Goal: Task Accomplishment & Management: Manage account settings

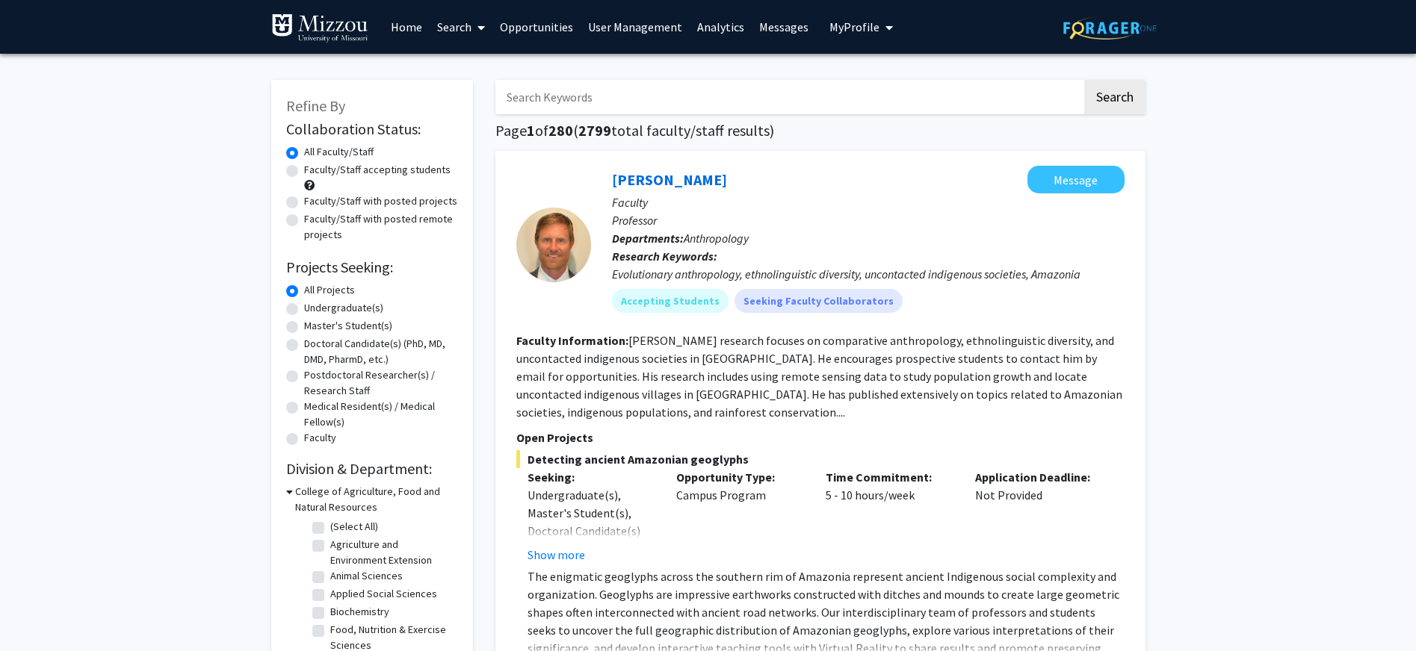
click at [518, 22] on link "Opportunities" at bounding box center [536, 27] width 88 height 52
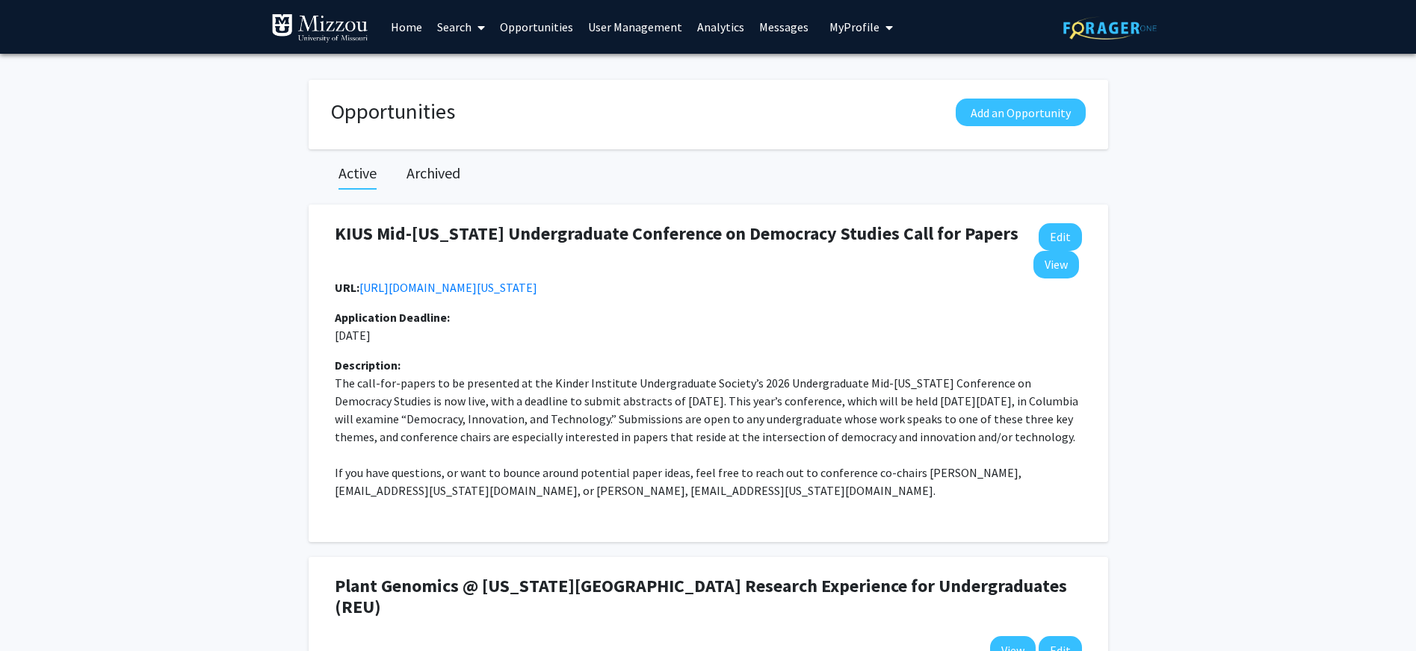
click at [449, 25] on link "Search" at bounding box center [461, 27] width 63 height 52
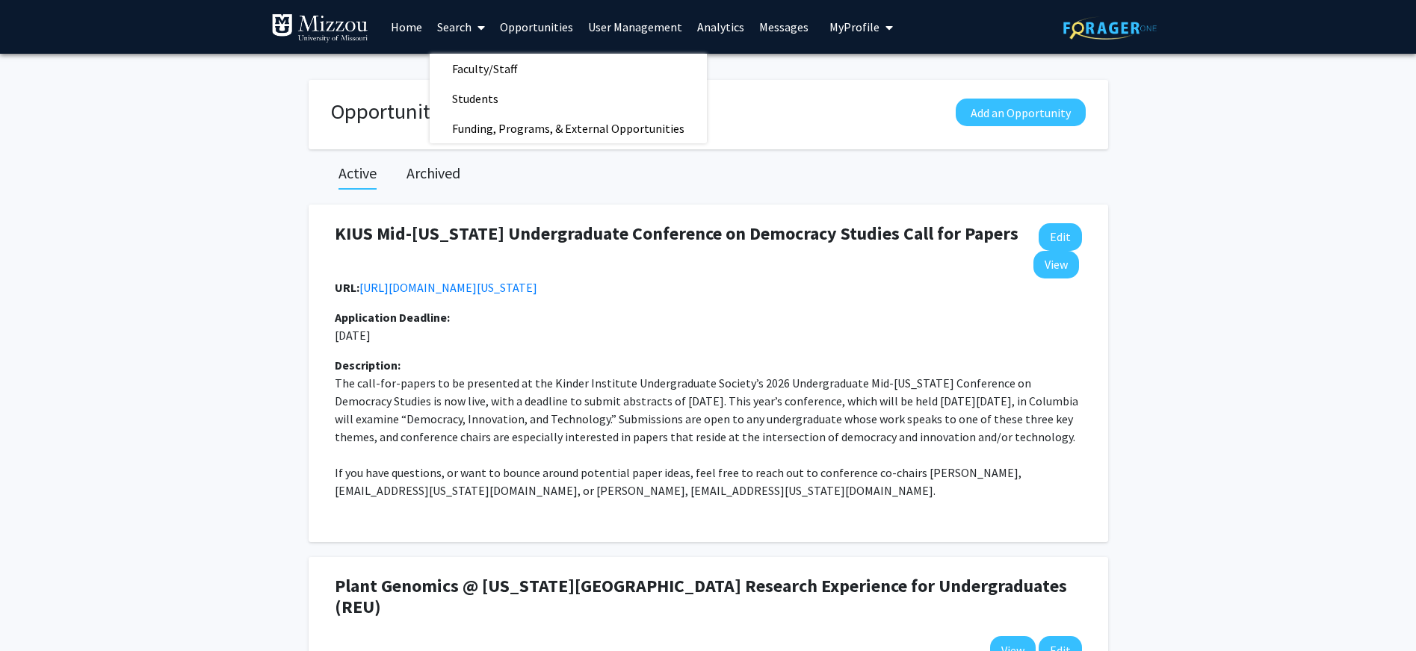
click at [547, 28] on link "Opportunities" at bounding box center [536, 27] width 88 height 52
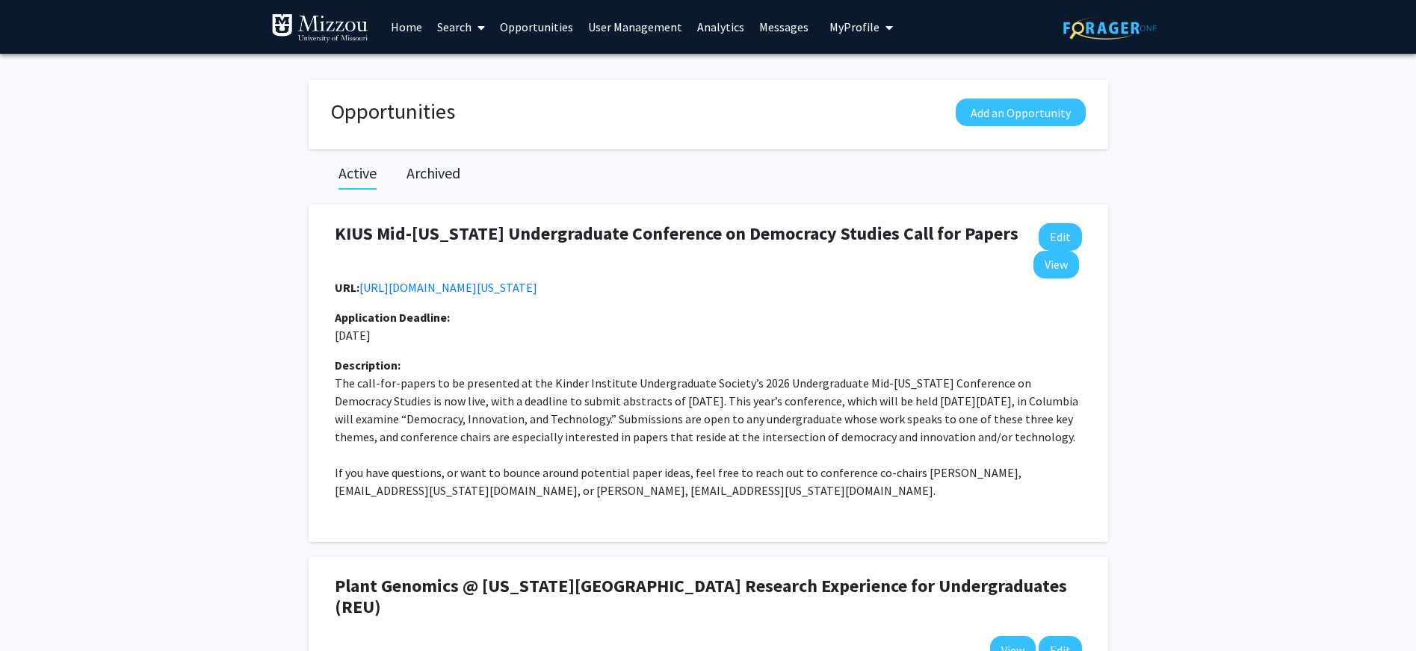
click at [539, 29] on link "Opportunities" at bounding box center [536, 27] width 88 height 52
click at [401, 28] on link "Home" at bounding box center [406, 27] width 46 height 52
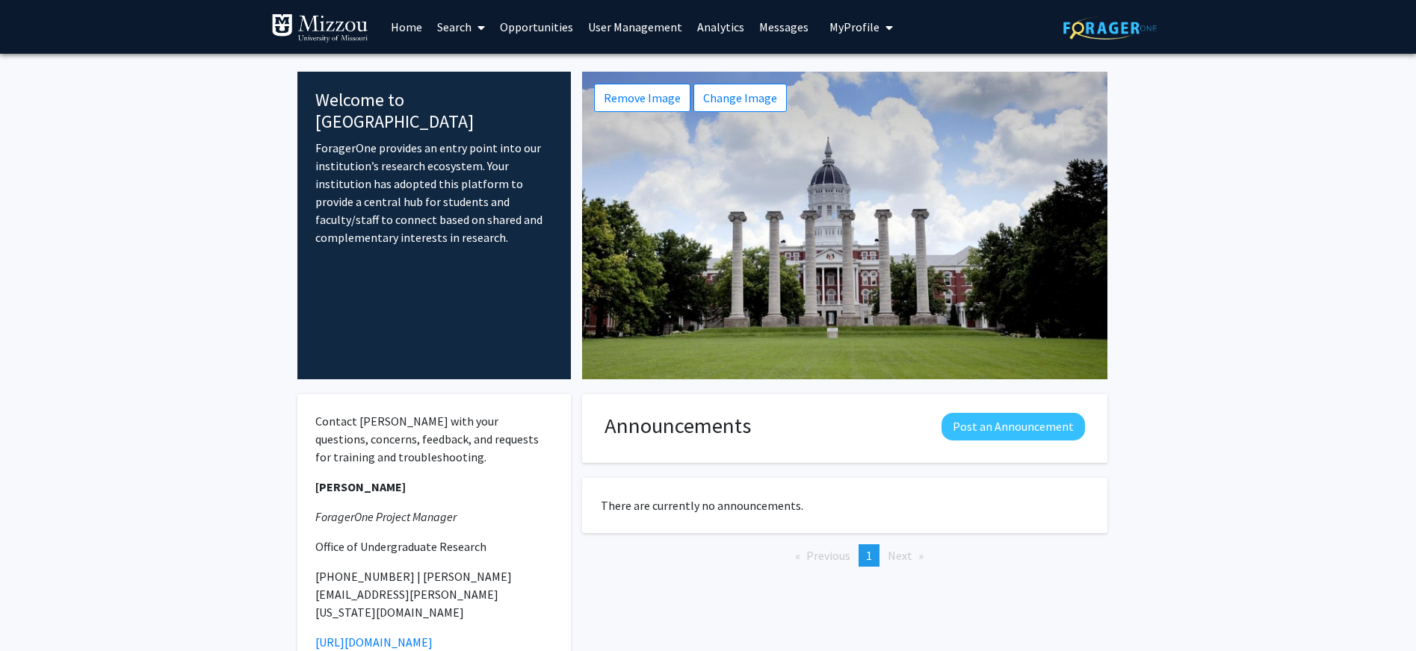
click at [526, 28] on link "Opportunities" at bounding box center [536, 27] width 88 height 52
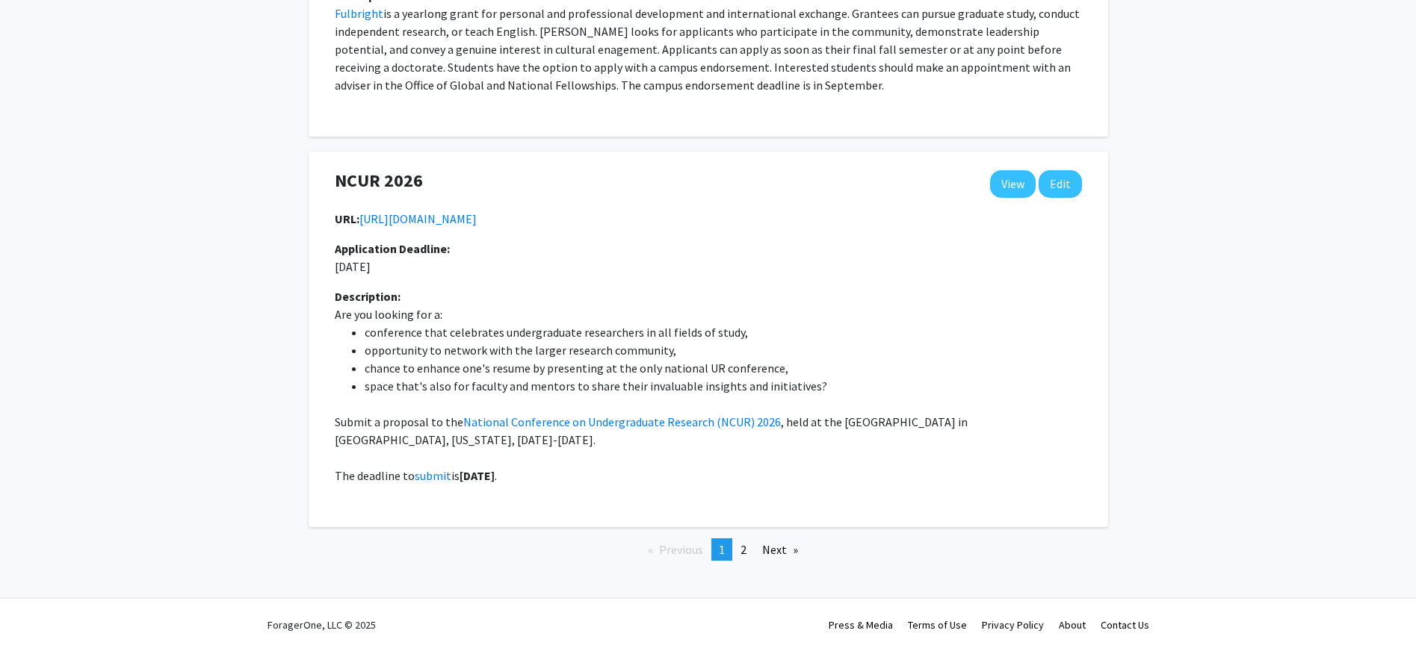
scroll to position [3111, 0]
click at [777, 551] on link "Next page" at bounding box center [779, 550] width 51 height 22
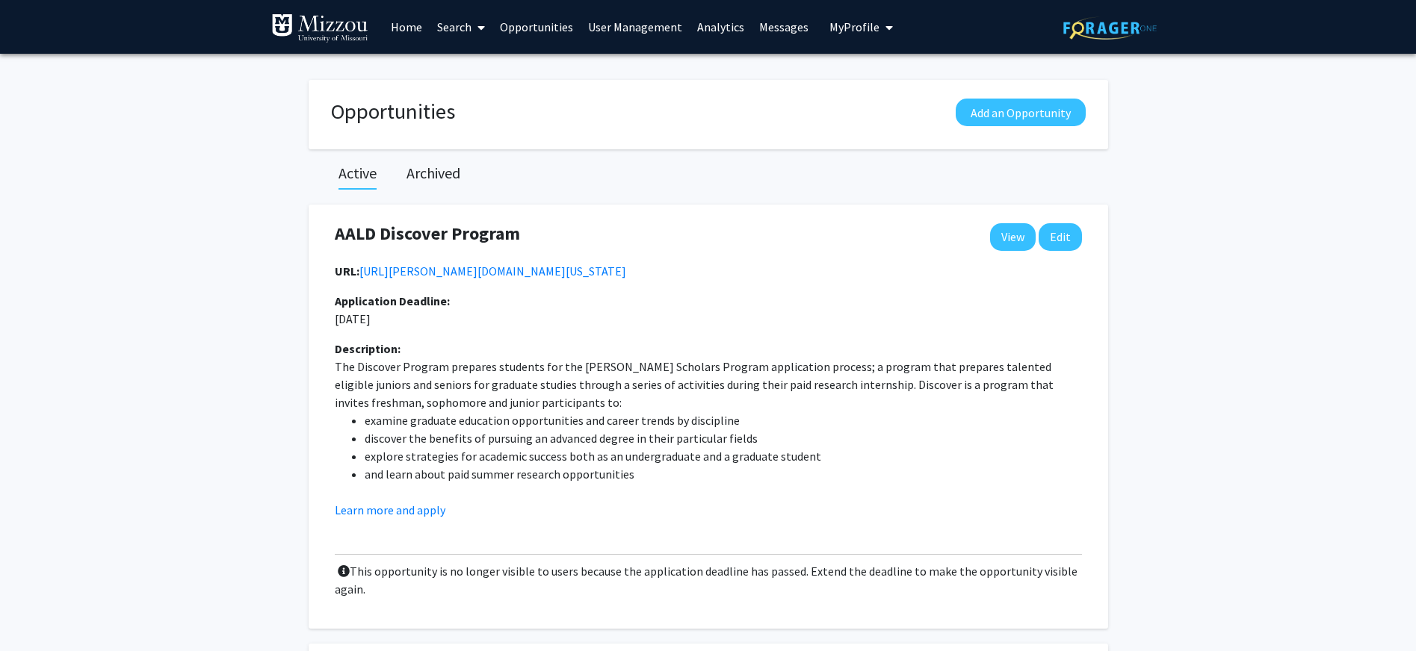
click at [423, 172] on h2 "Archived" at bounding box center [433, 173] width 54 height 18
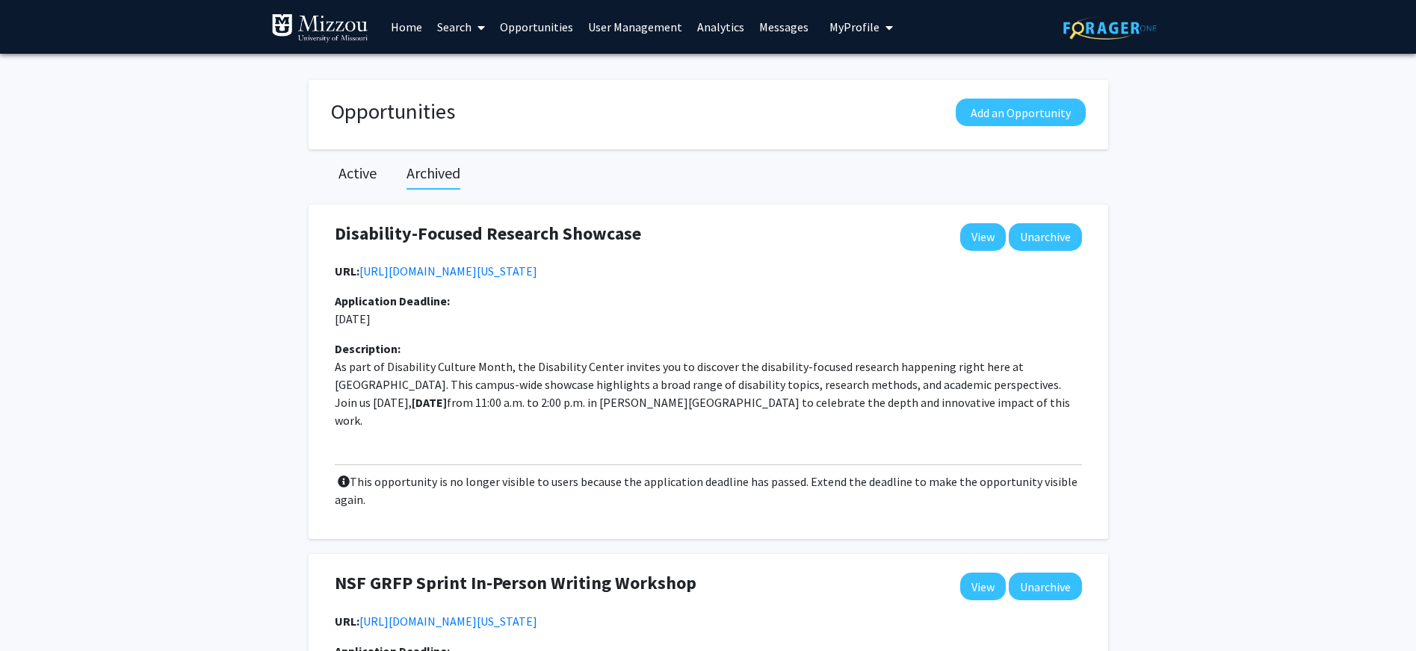
click at [524, 29] on link "Opportunities" at bounding box center [536, 27] width 88 height 52
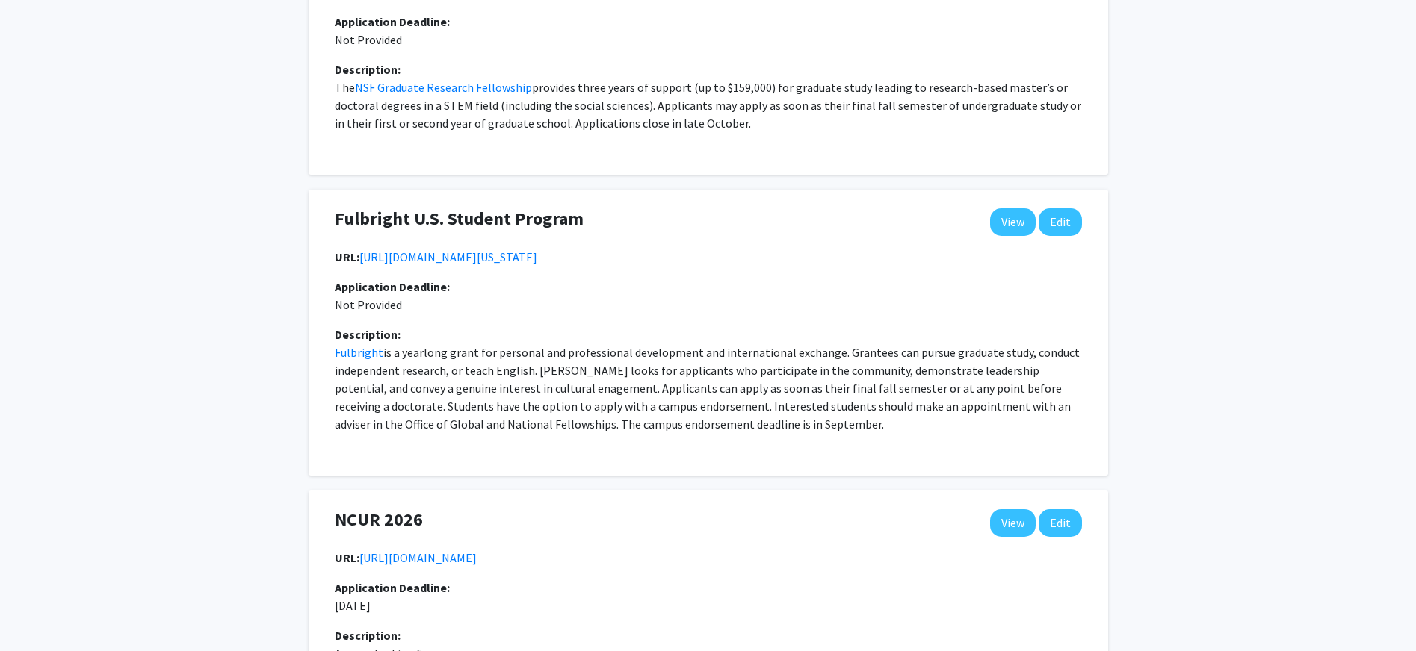
scroll to position [3111, 0]
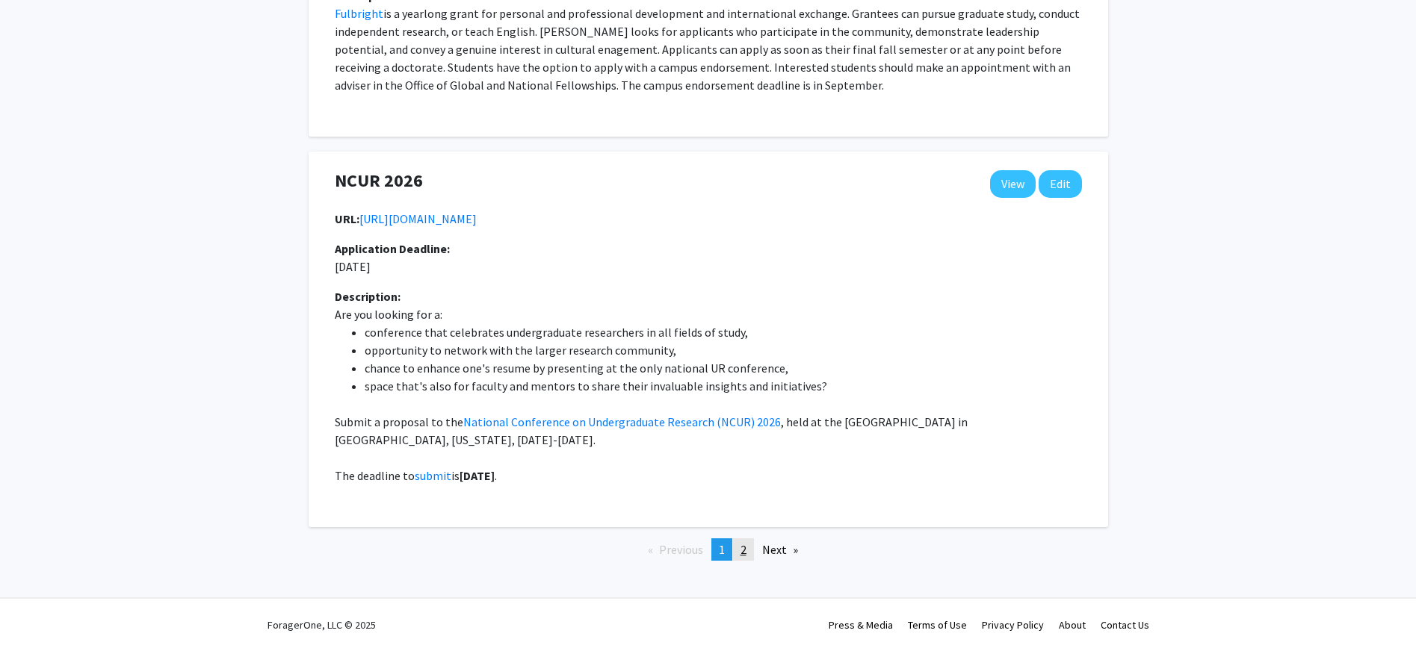
click at [744, 554] on span "2" at bounding box center [743, 549] width 6 height 15
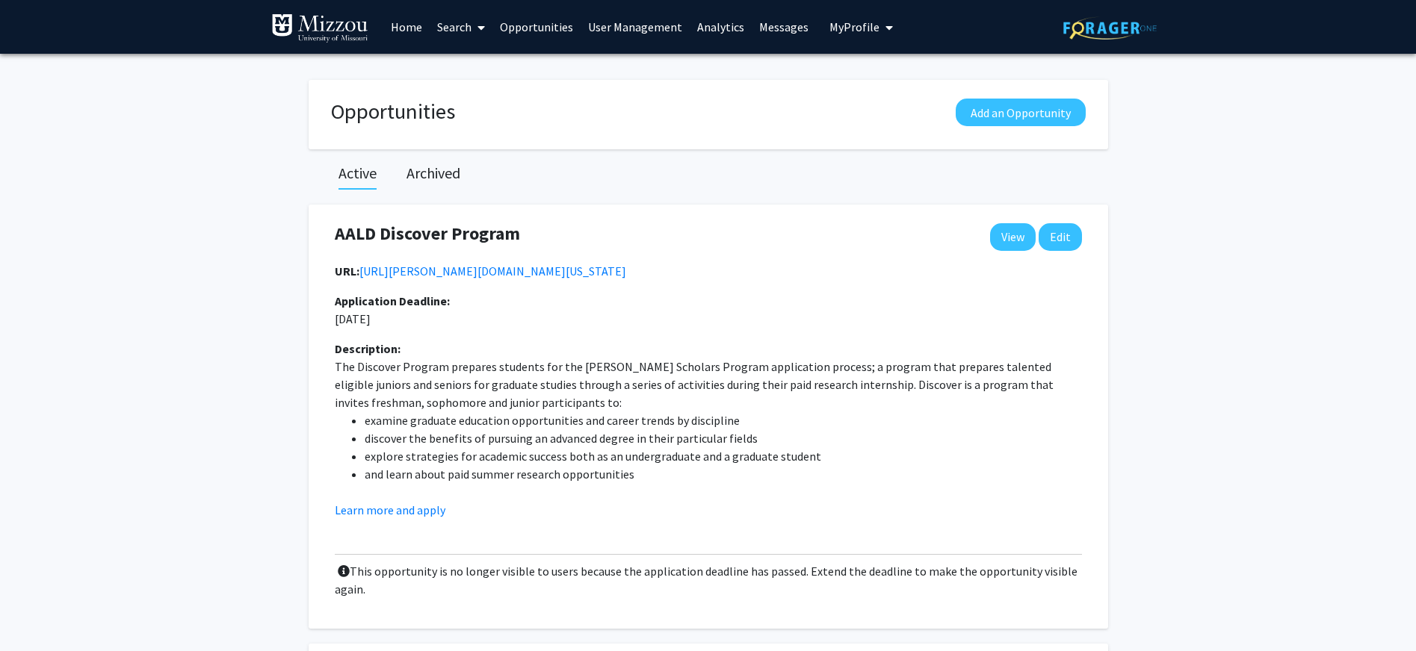
click at [840, 25] on span "My Profile" at bounding box center [854, 26] width 50 height 15
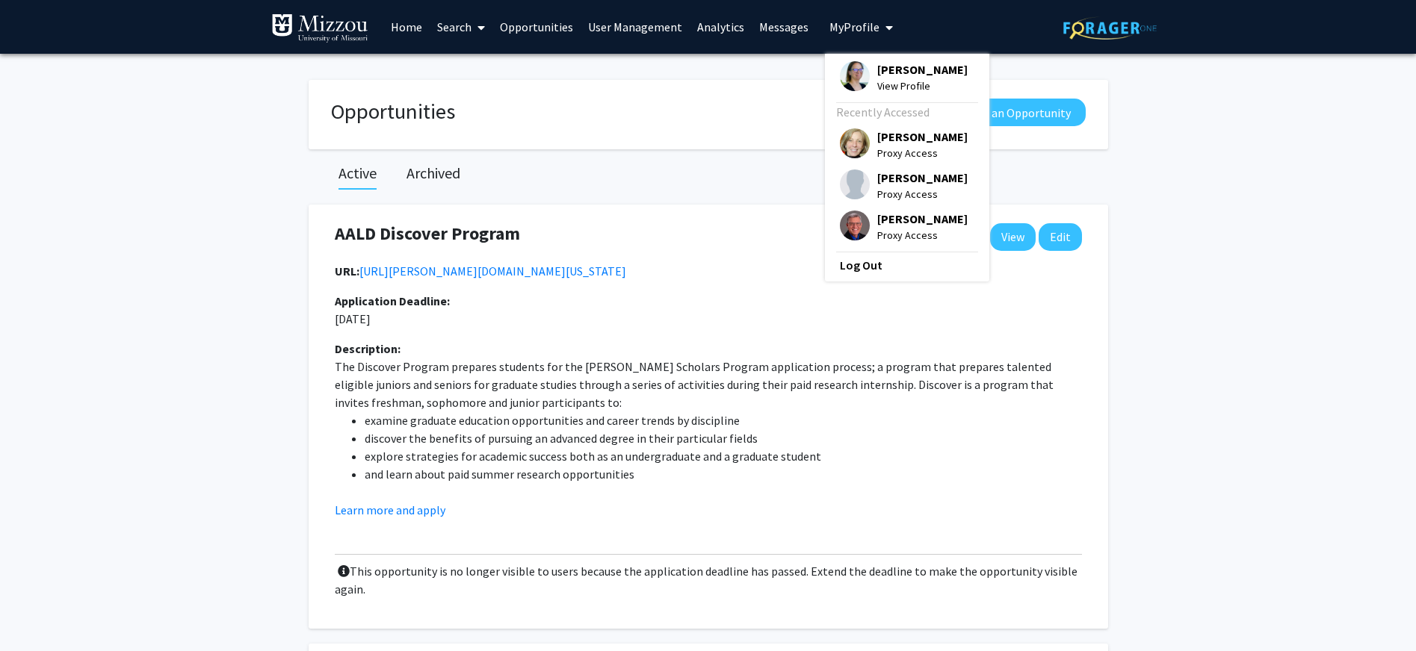
click at [842, 30] on span "My Profile" at bounding box center [854, 26] width 50 height 15
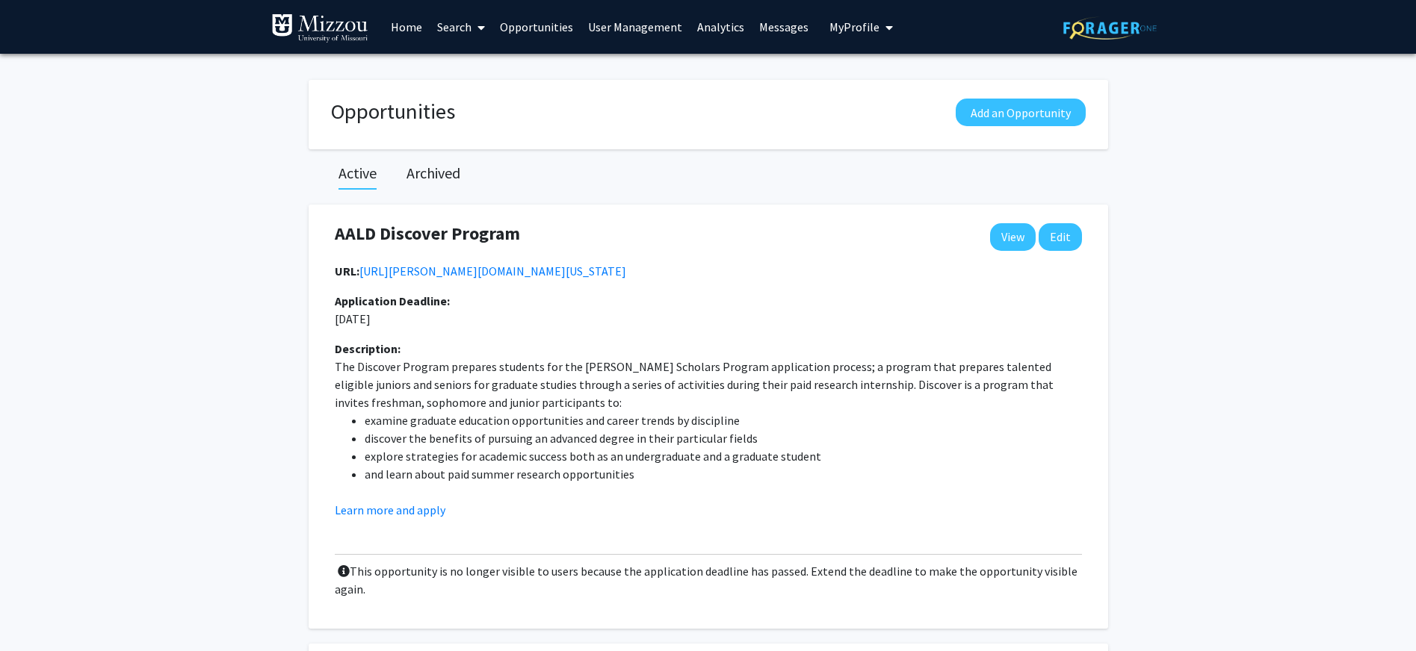
click at [842, 27] on span "My Profile" at bounding box center [854, 26] width 50 height 15
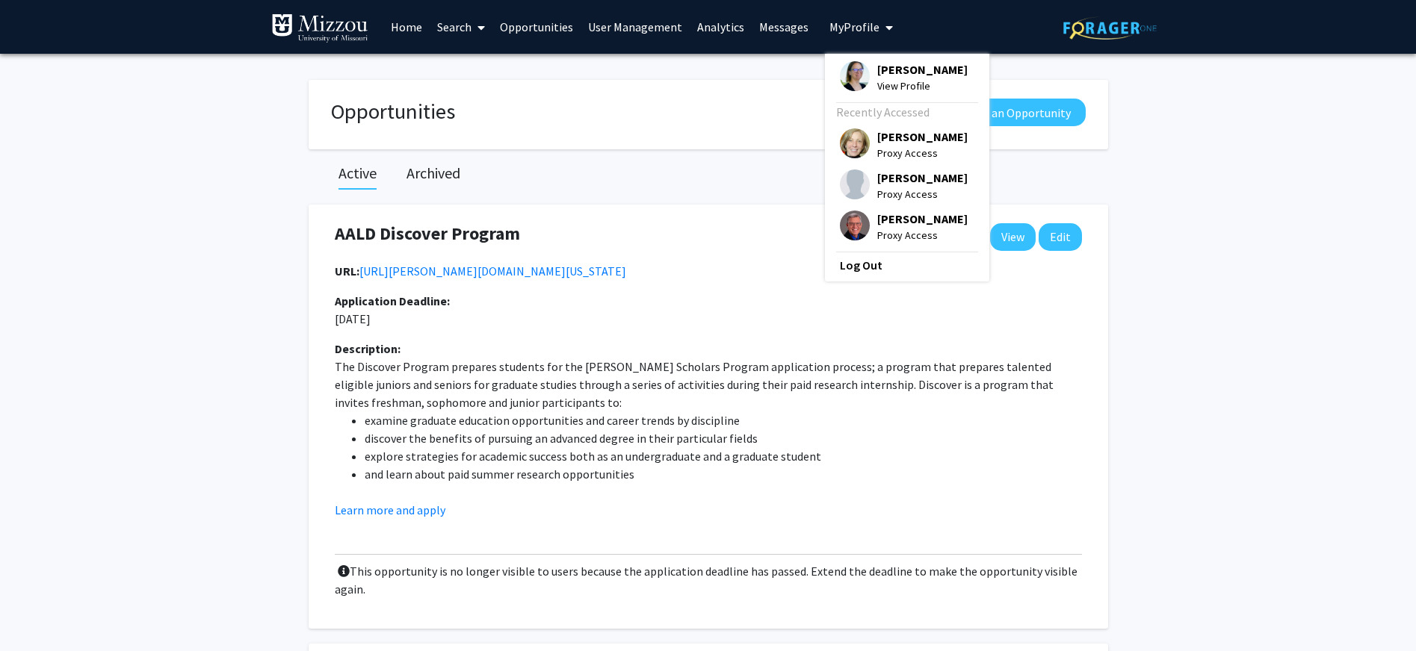
click at [890, 182] on span "[PERSON_NAME]" at bounding box center [922, 178] width 90 height 16
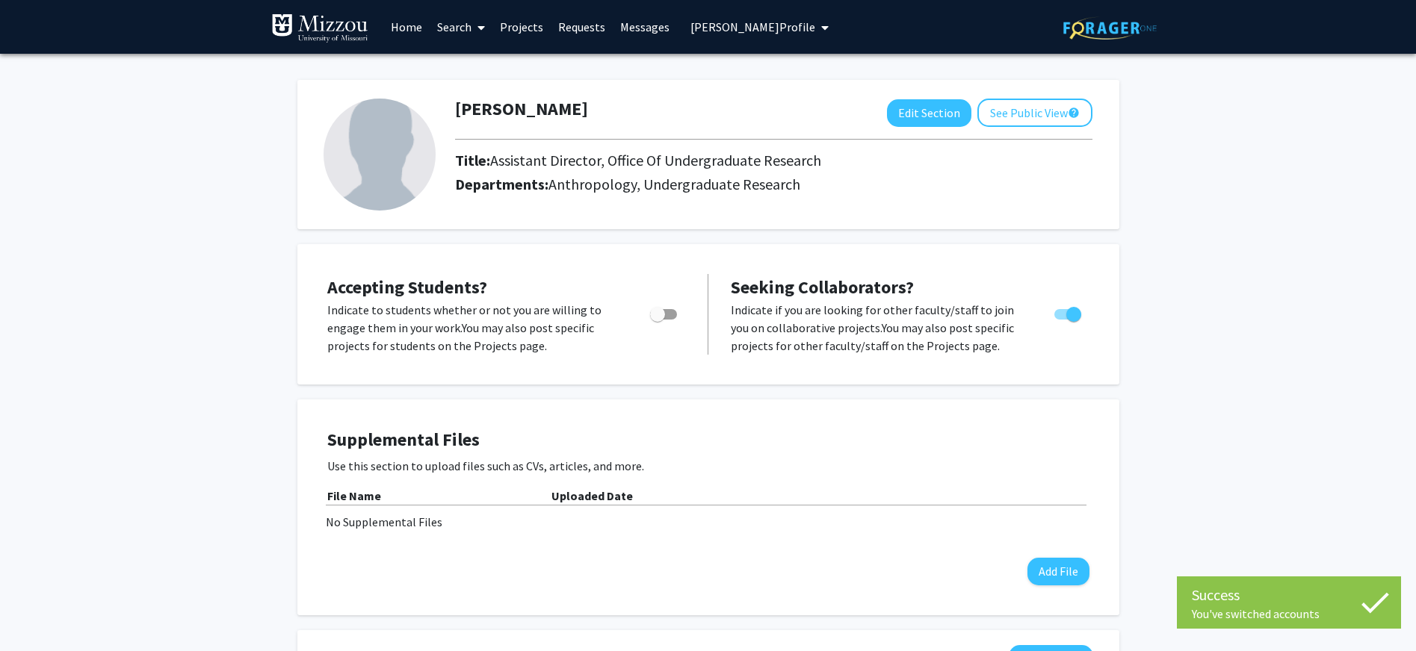
click at [459, 24] on link "Search" at bounding box center [461, 27] width 63 height 52
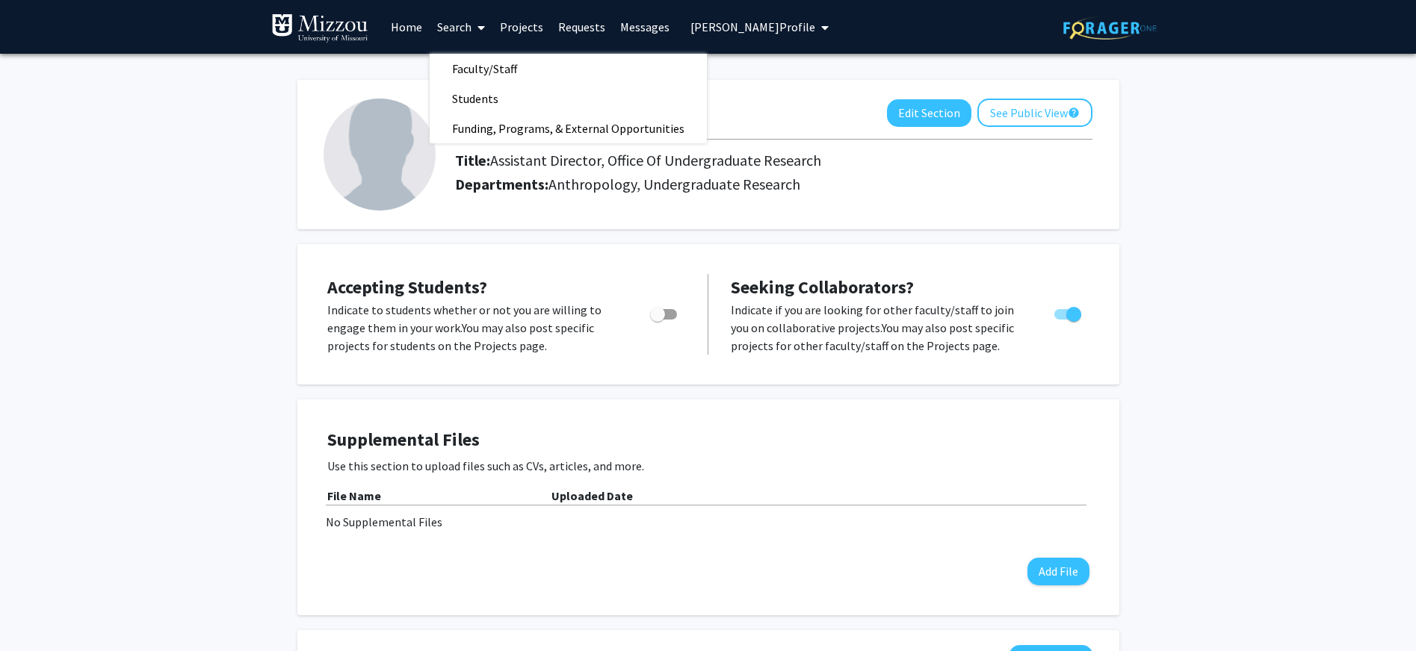
click at [402, 29] on link "Home" at bounding box center [406, 27] width 46 height 52
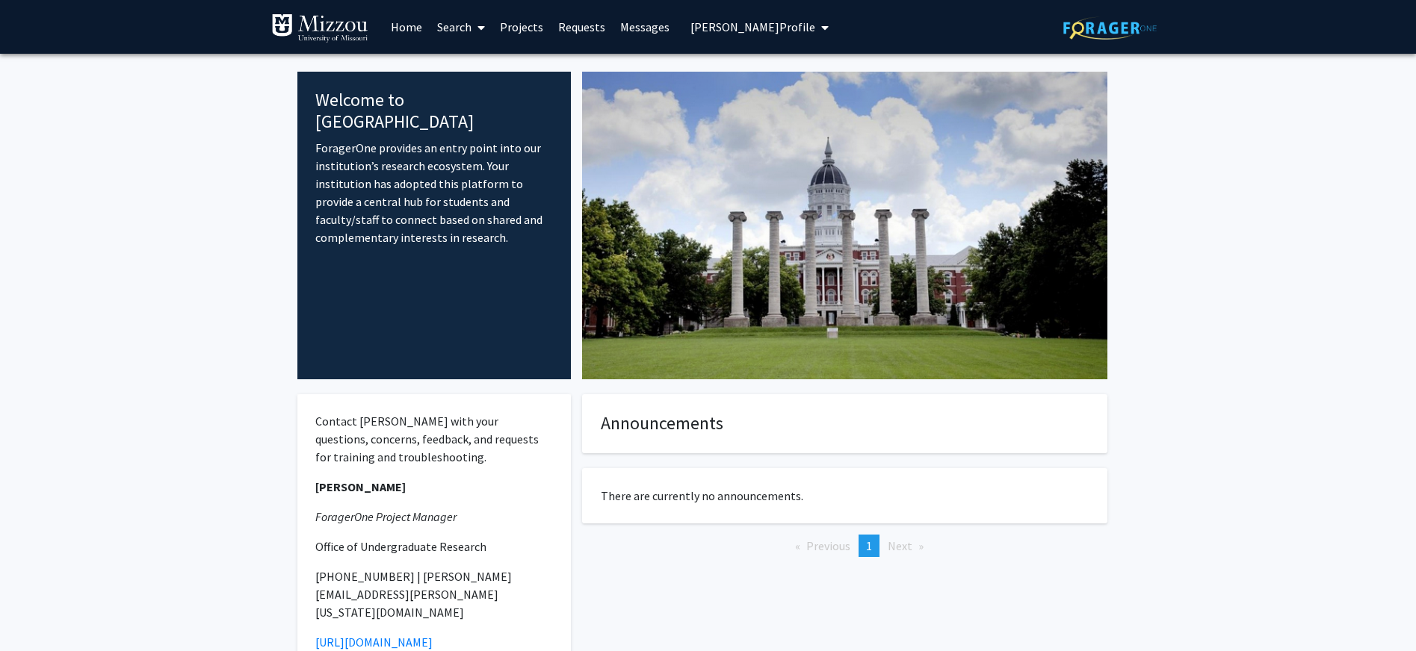
click at [639, 28] on link "Messages" at bounding box center [645, 27] width 64 height 52
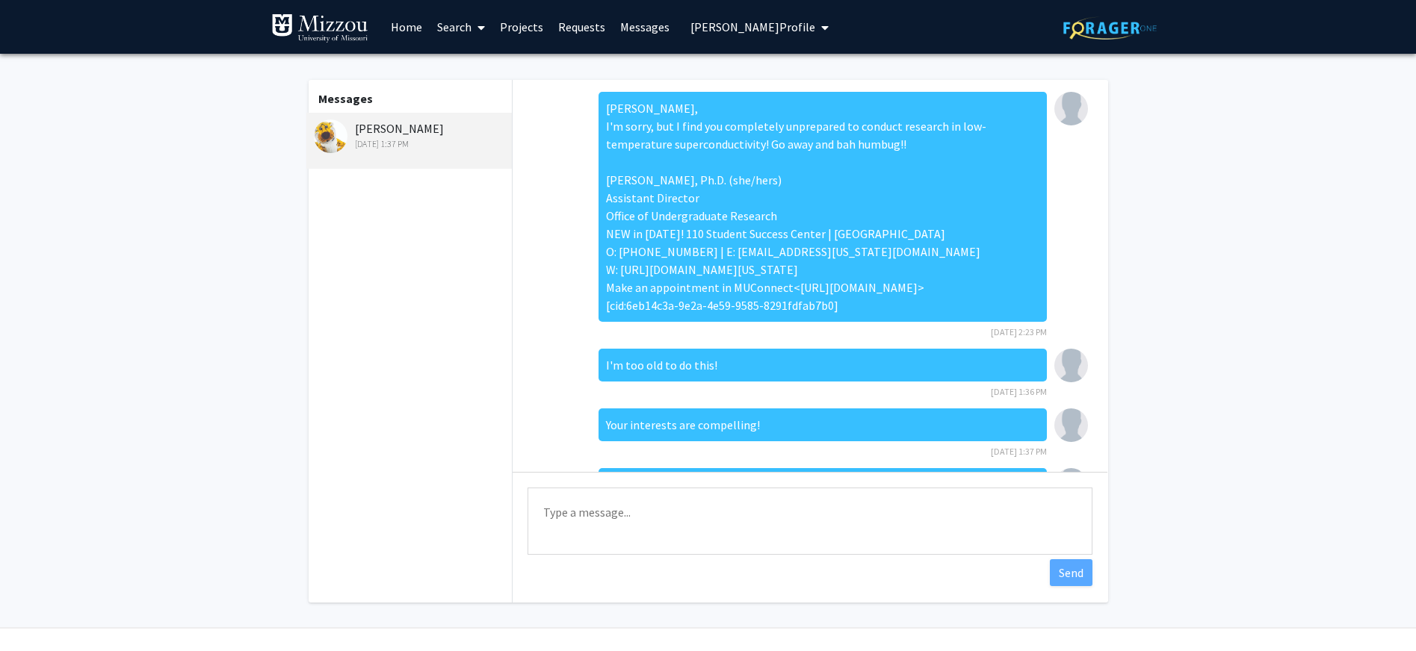
scroll to position [86, 0]
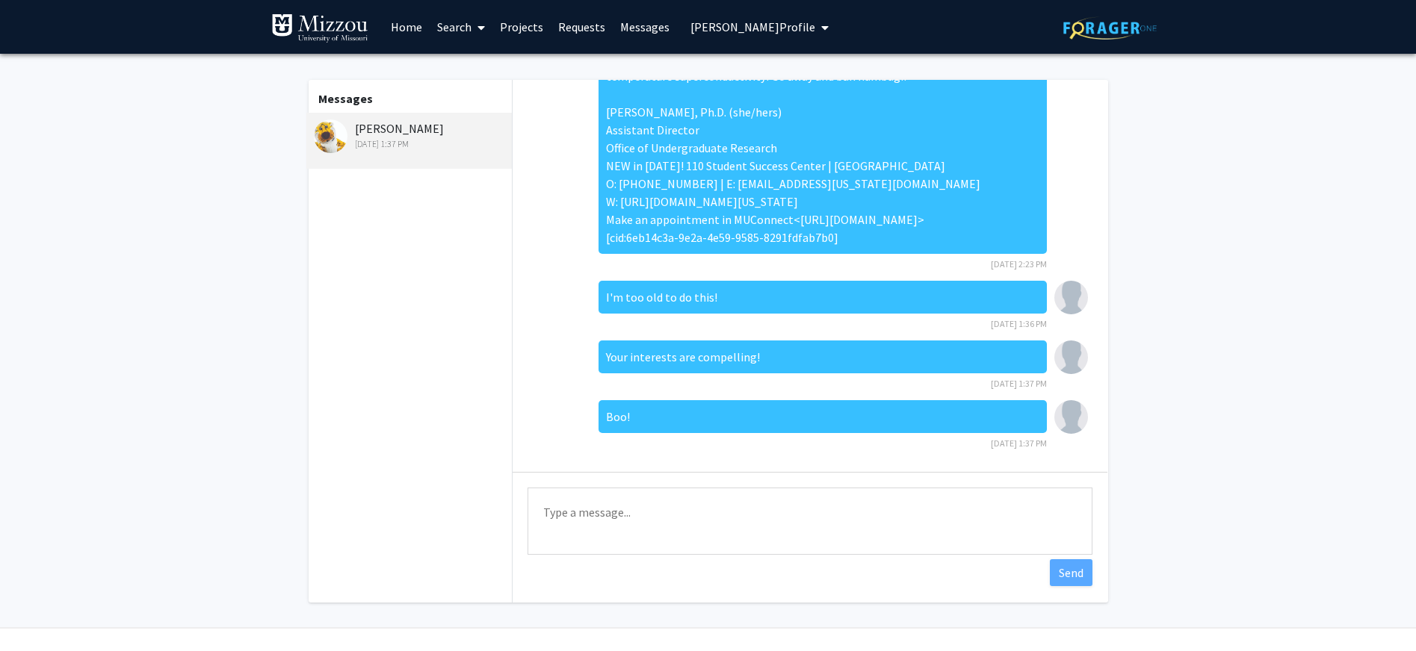
click at [567, 26] on link "Requests" at bounding box center [582, 27] width 62 height 52
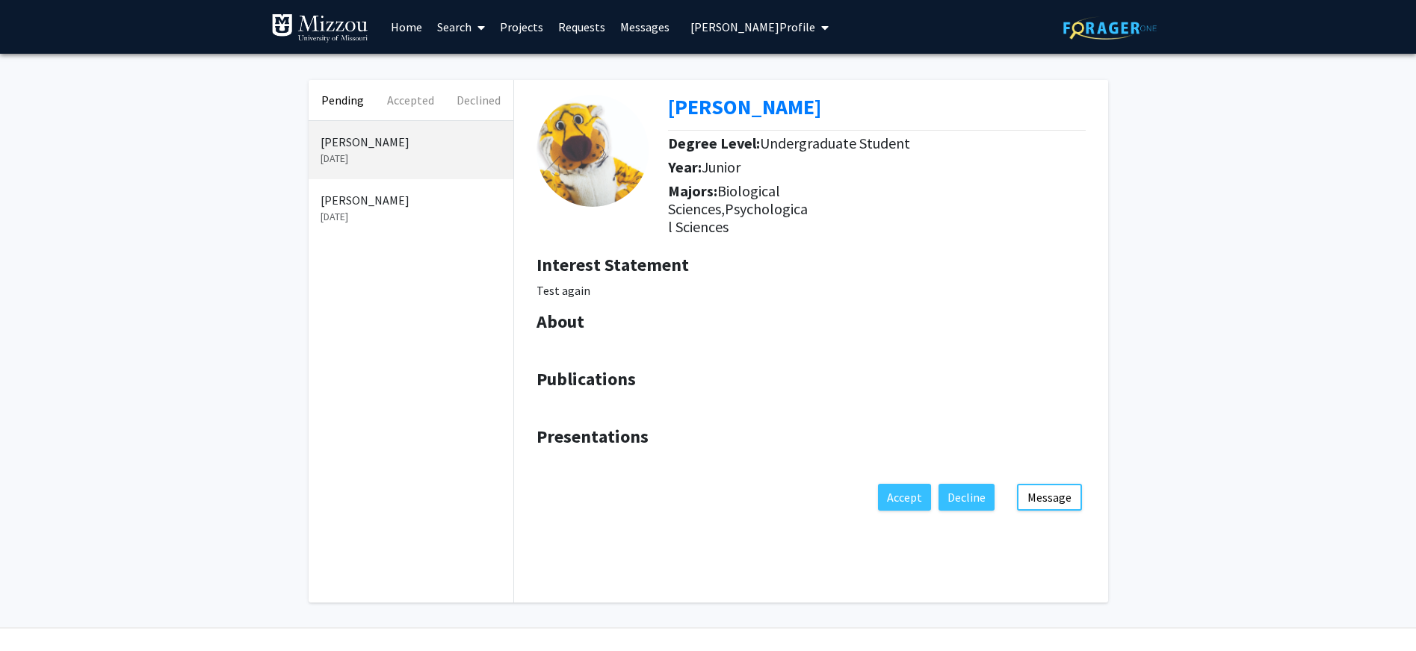
click at [527, 26] on link "Projects" at bounding box center [521, 27] width 58 height 52
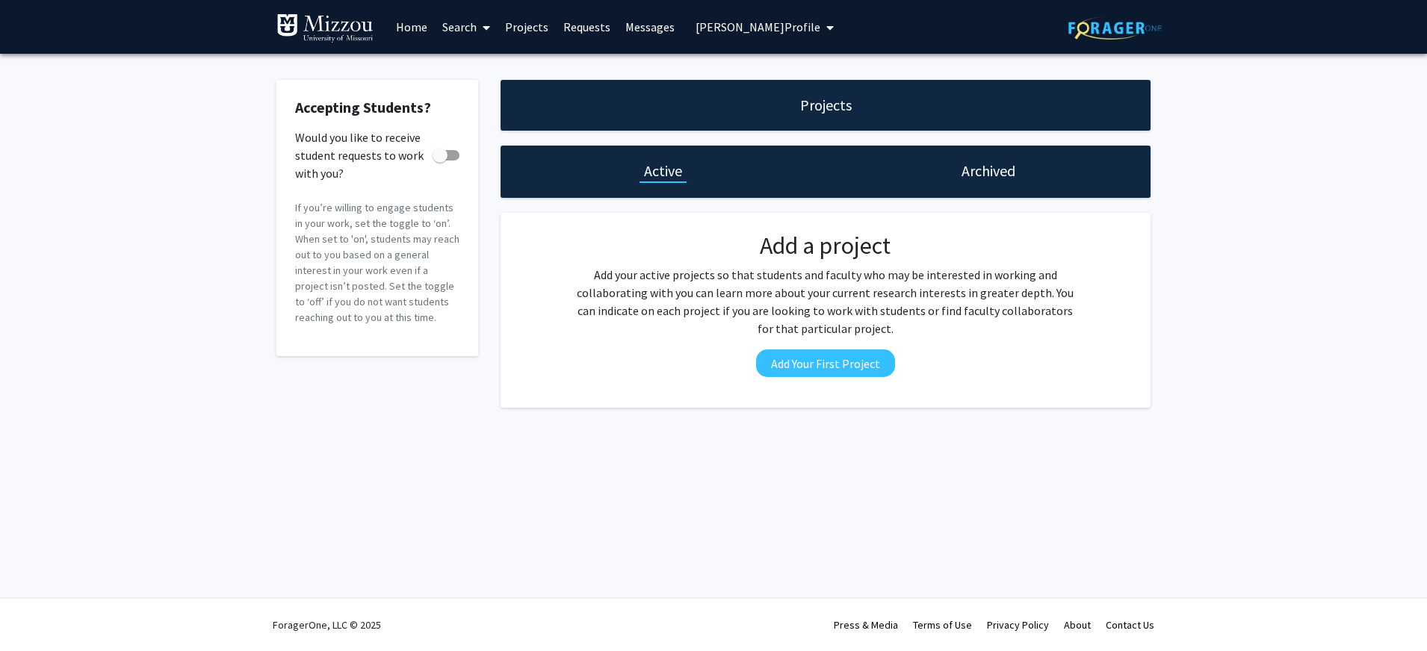
click at [466, 25] on link "Search" at bounding box center [466, 27] width 63 height 52
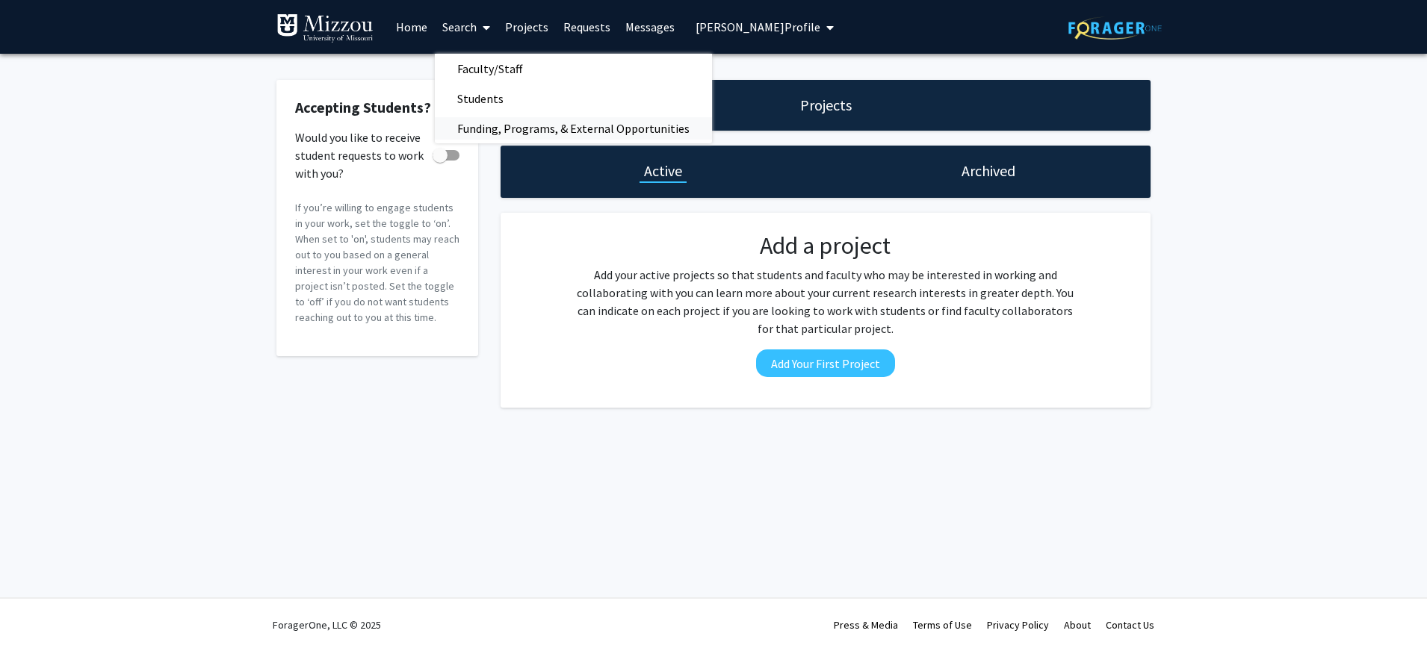
click at [483, 131] on span "Funding, Programs, & External Opportunities" at bounding box center [573, 129] width 277 height 30
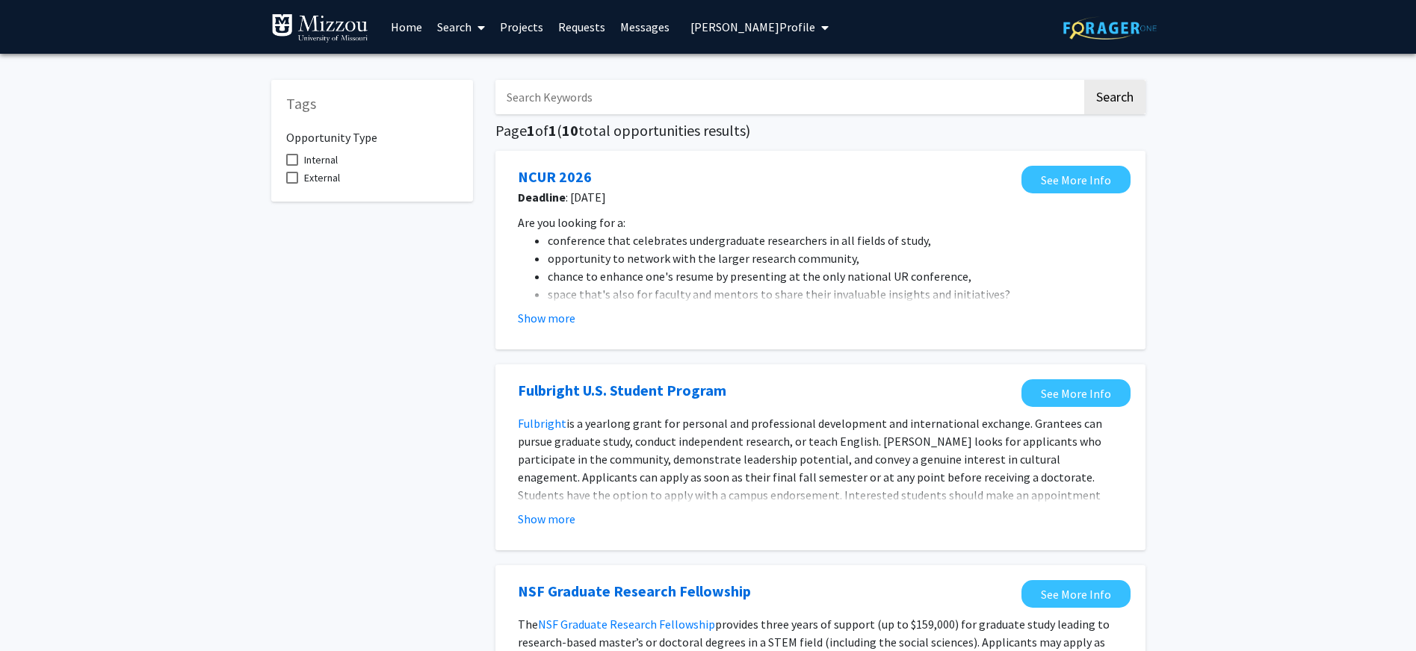
click at [292, 163] on span at bounding box center [292, 160] width 12 height 12
click at [292, 166] on input "Internal" at bounding box center [291, 166] width 1 height 1
checkbox input "true"
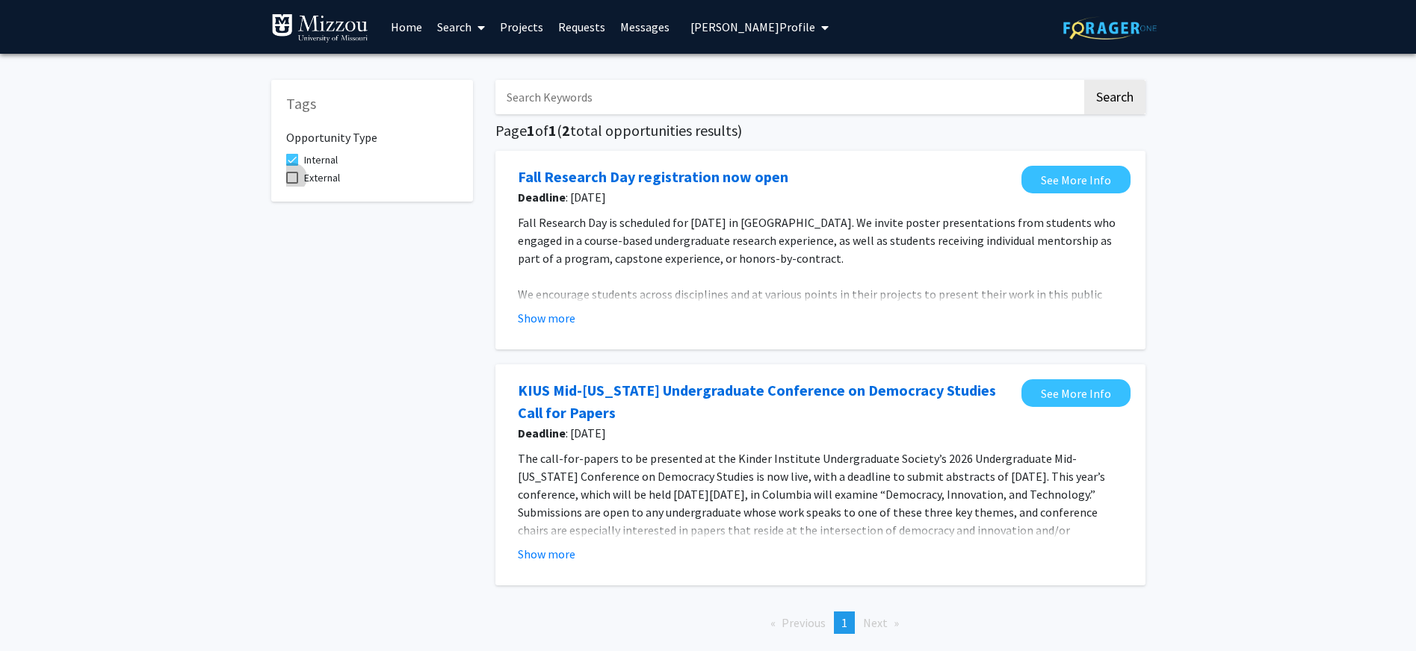
click at [290, 179] on span at bounding box center [292, 178] width 12 height 12
click at [291, 184] on input "External" at bounding box center [291, 184] width 1 height 1
checkbox input "true"
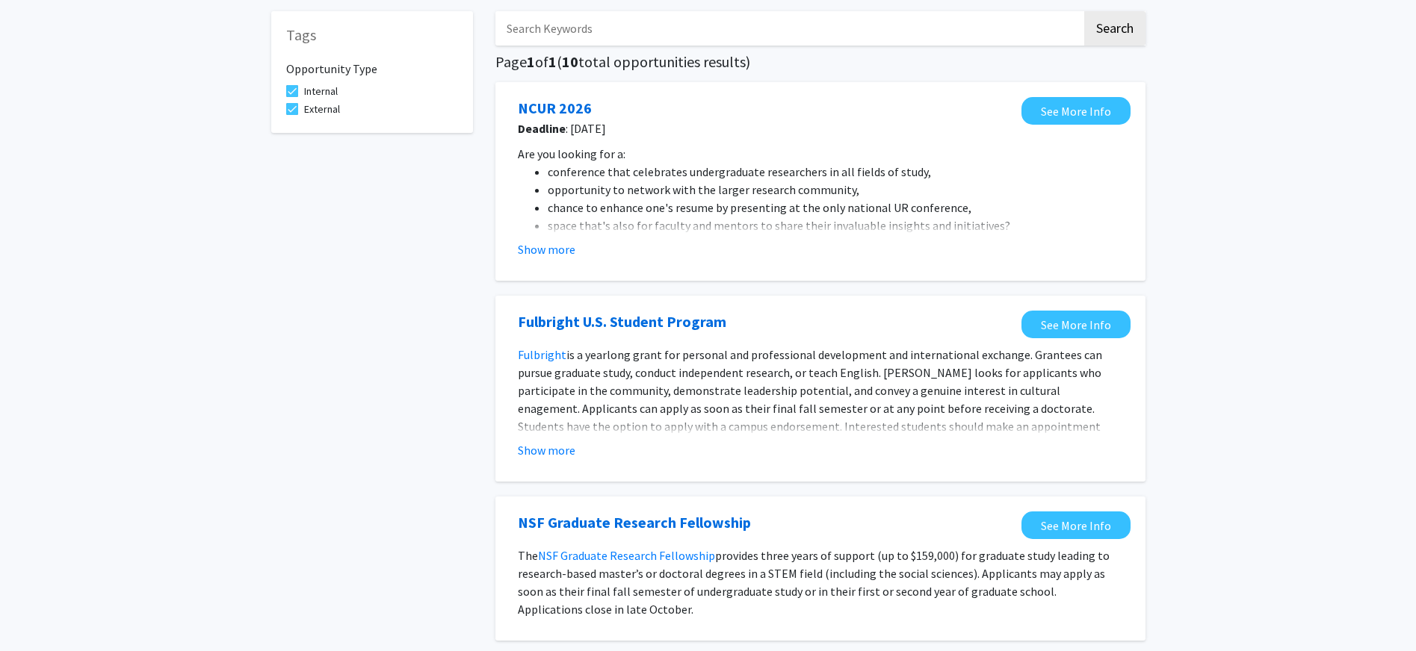
scroll to position [60, 0]
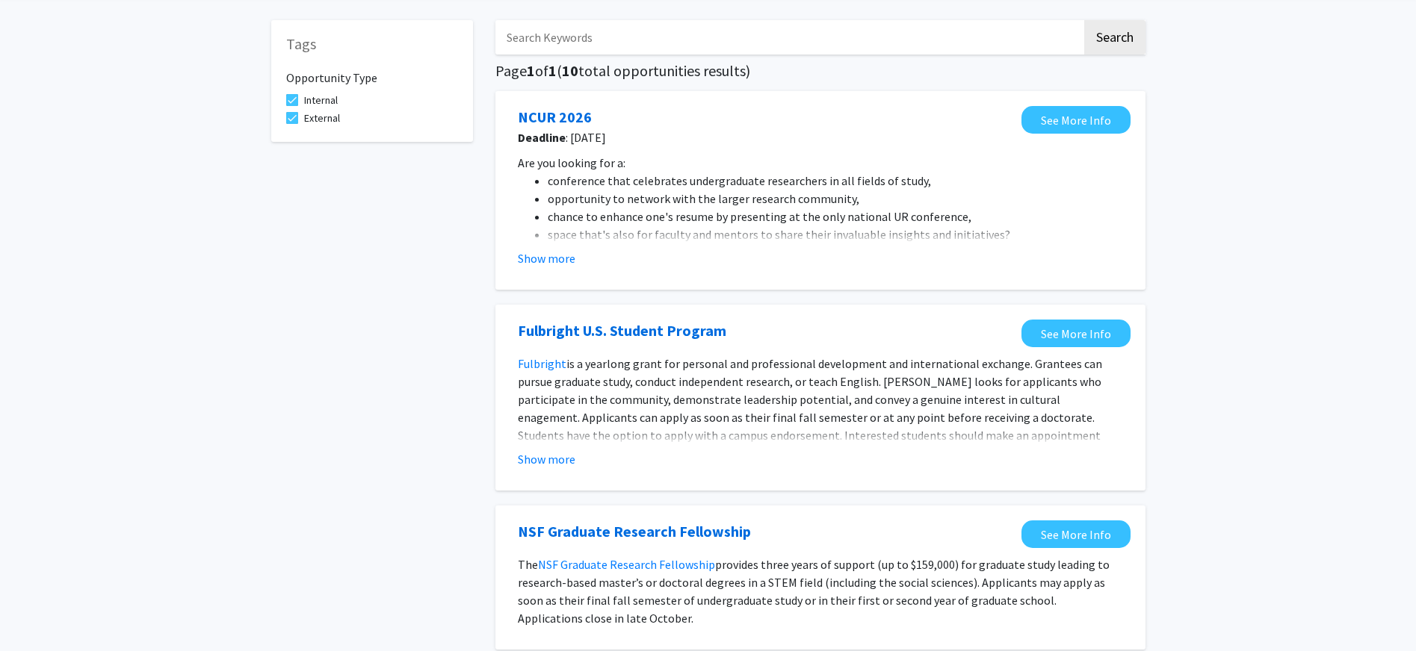
click at [293, 102] on span at bounding box center [292, 100] width 12 height 12
click at [292, 106] on input "Internal" at bounding box center [291, 106] width 1 height 1
checkbox input "false"
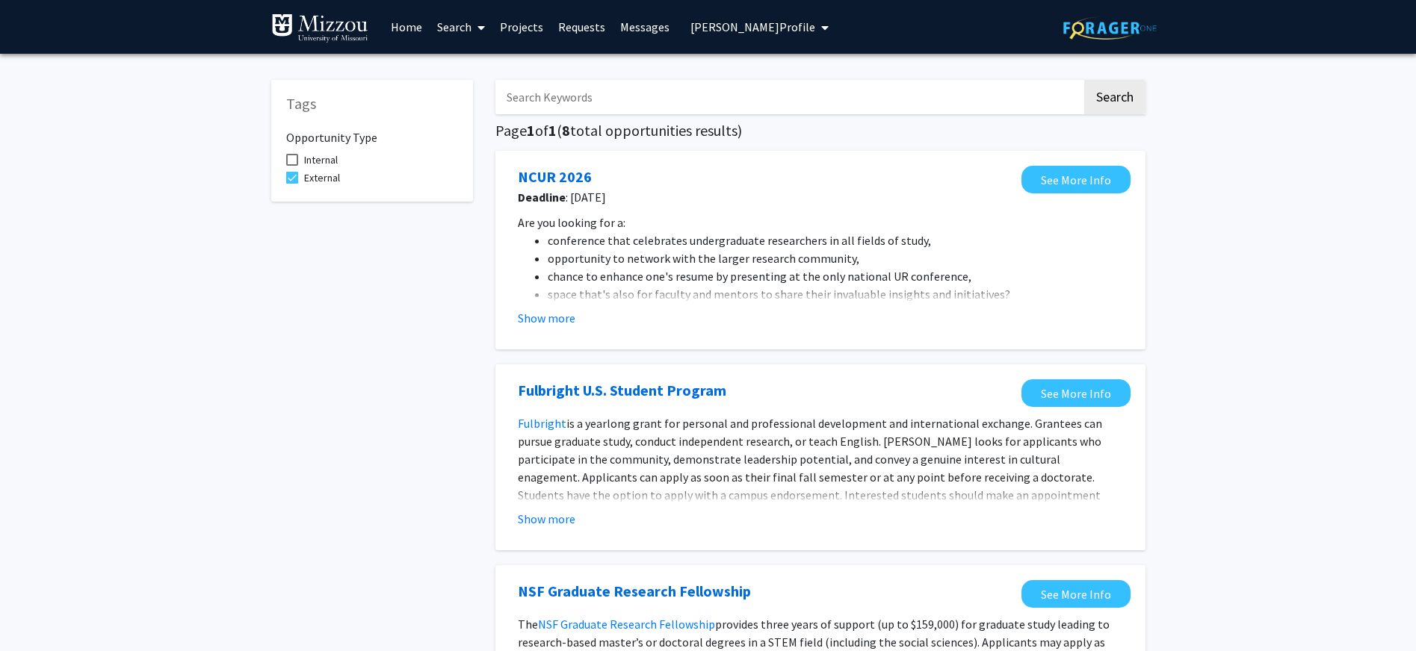
click at [290, 181] on span at bounding box center [292, 178] width 12 height 12
click at [291, 184] on input "External" at bounding box center [291, 184] width 1 height 1
checkbox input "false"
click at [291, 161] on span at bounding box center [292, 160] width 12 height 12
click at [291, 166] on input "Internal" at bounding box center [291, 166] width 1 height 1
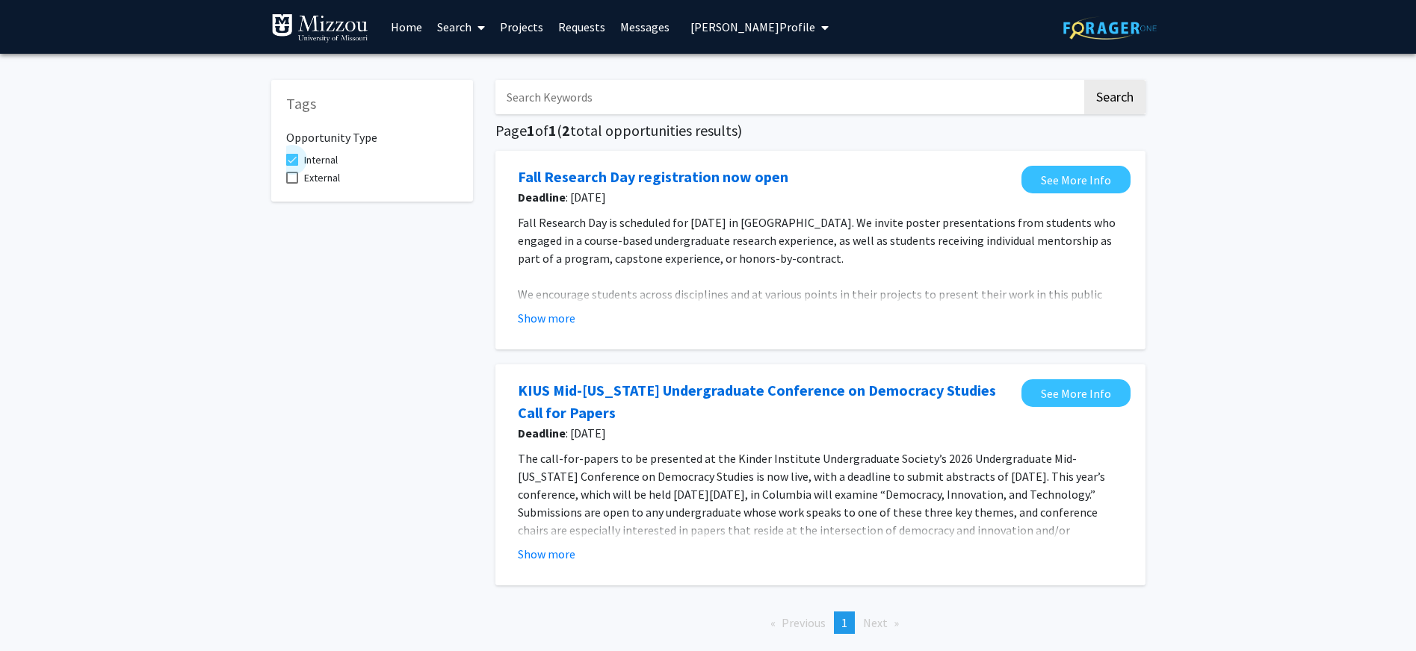
click at [294, 161] on span at bounding box center [292, 160] width 12 height 12
click at [292, 166] on input "Internal" at bounding box center [291, 166] width 1 height 1
checkbox input "false"
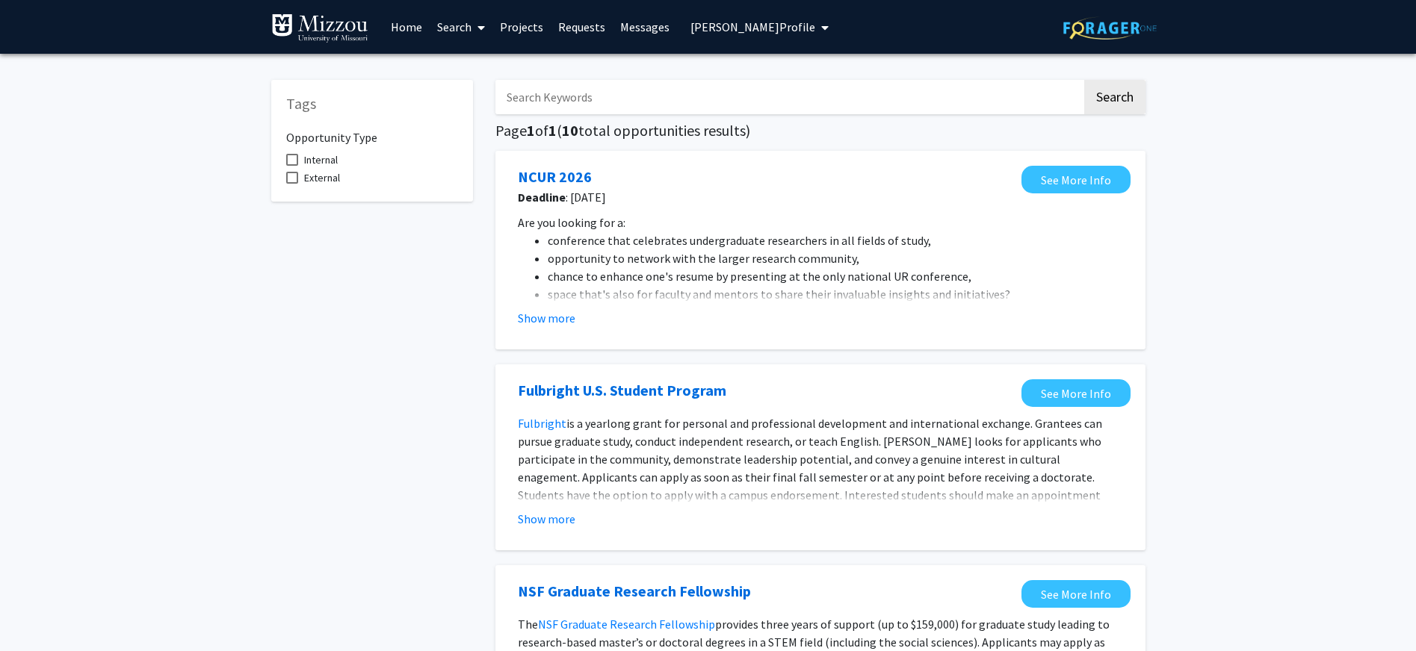
click at [293, 179] on span at bounding box center [292, 178] width 12 height 12
click at [292, 184] on input "External" at bounding box center [291, 184] width 1 height 1
checkbox input "true"
click at [764, 22] on span "[PERSON_NAME] Profile" at bounding box center [752, 26] width 125 height 15
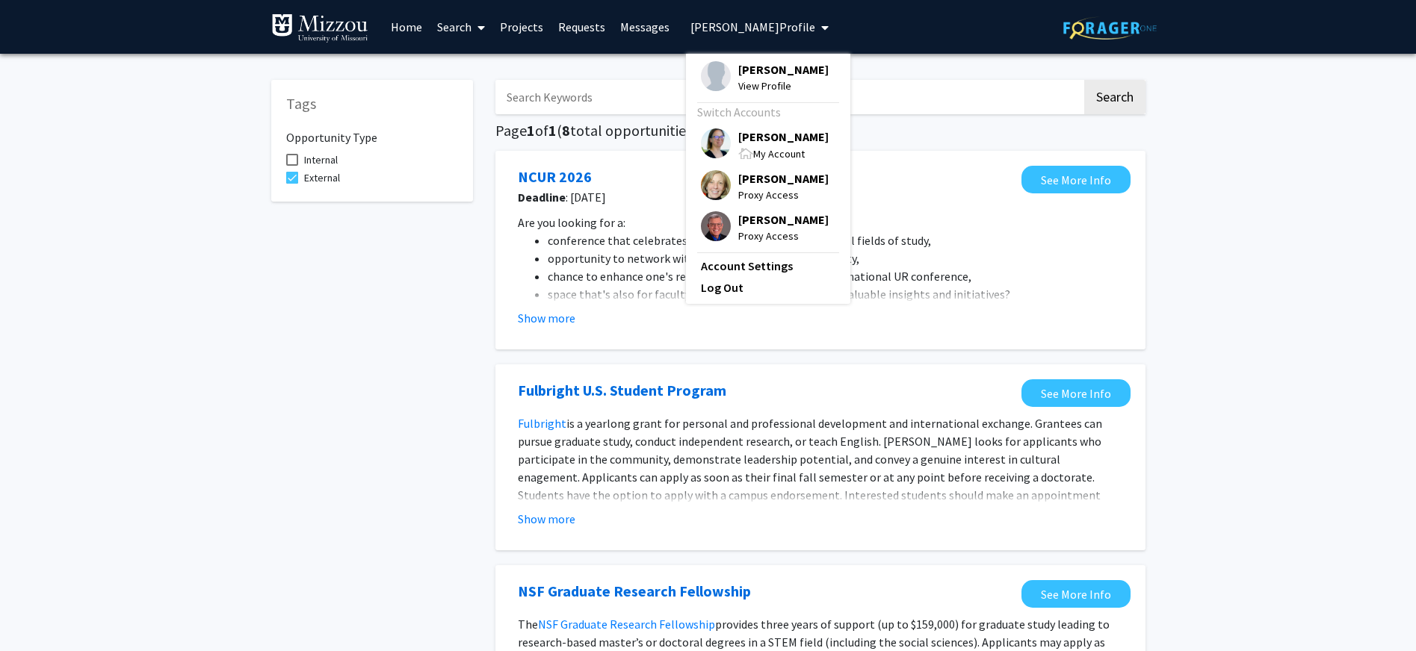
click at [760, 66] on span "[PERSON_NAME]" at bounding box center [783, 69] width 90 height 16
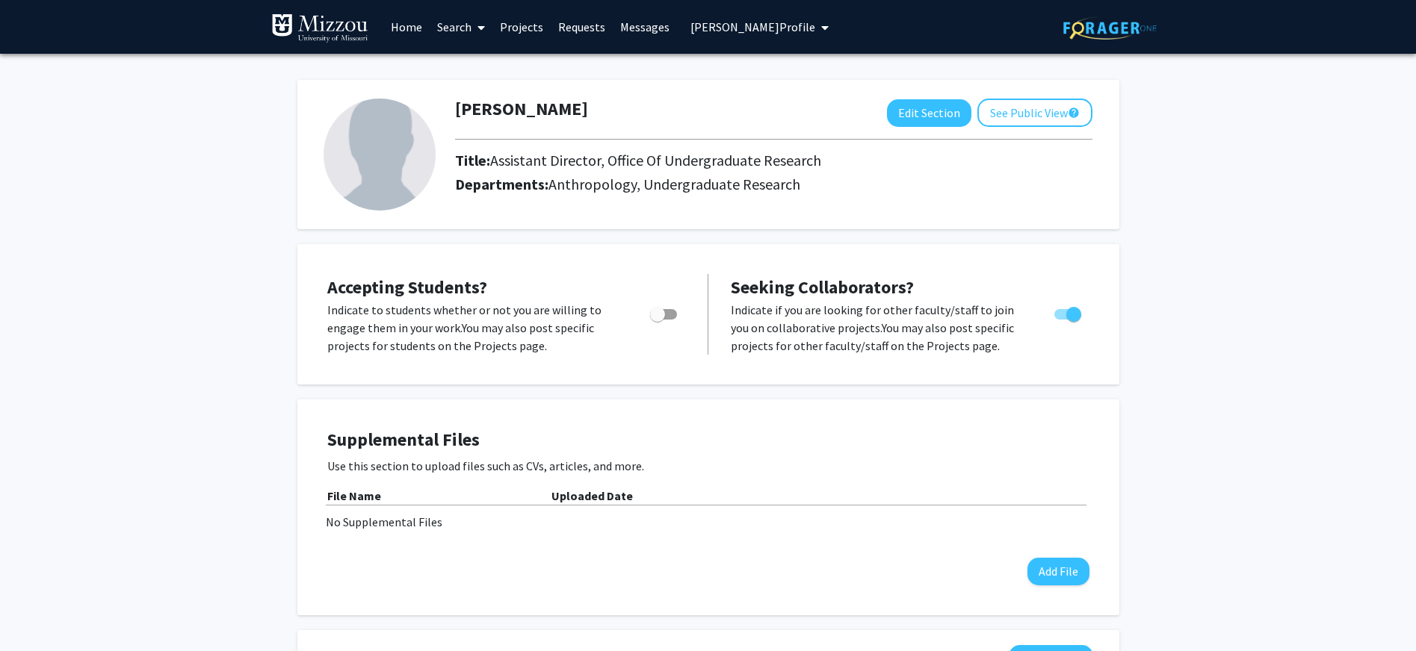
click at [437, 28] on link "Search" at bounding box center [461, 27] width 63 height 52
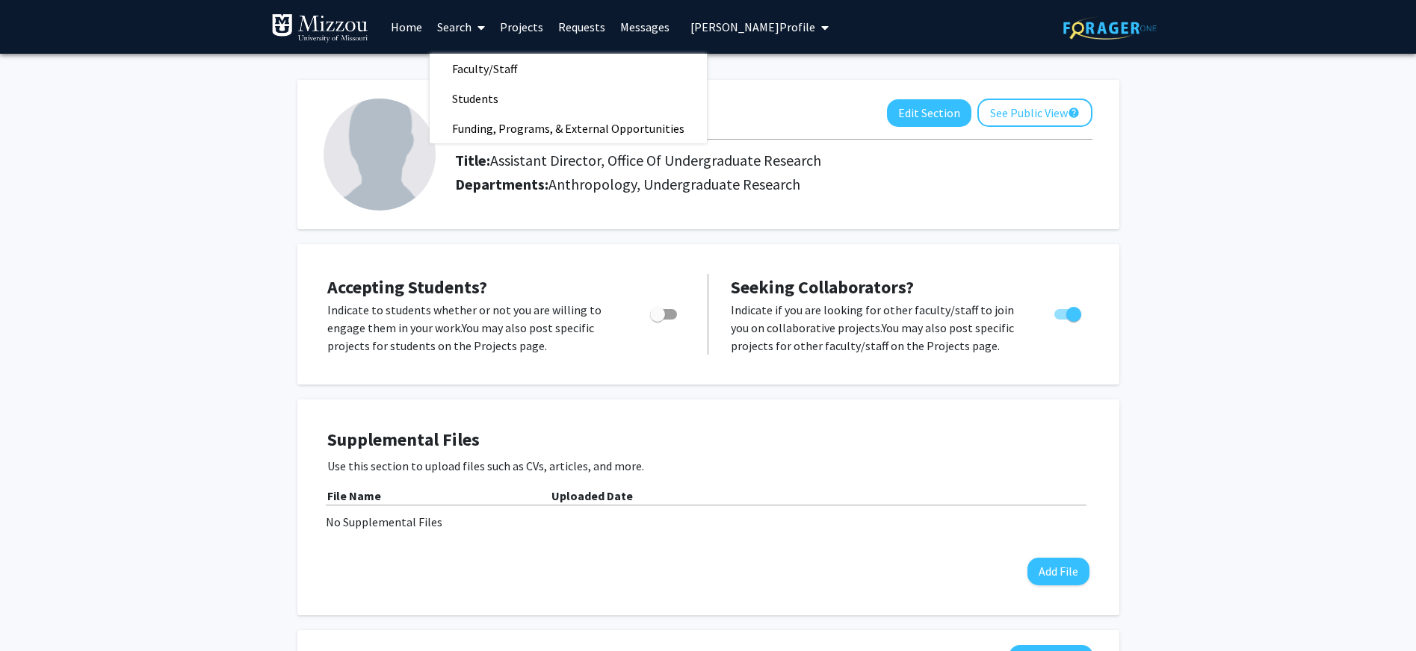
click at [743, 29] on span "[PERSON_NAME] Profile" at bounding box center [752, 26] width 125 height 15
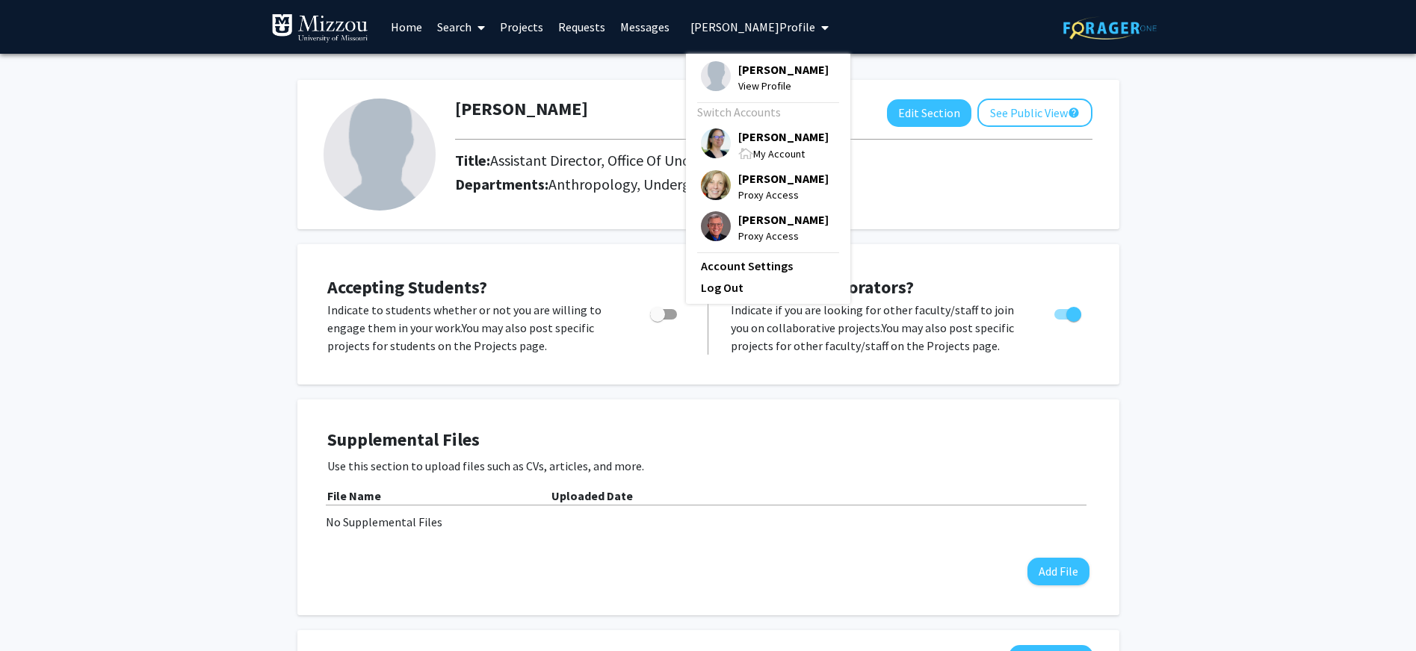
click at [739, 67] on span "[PERSON_NAME]" at bounding box center [783, 69] width 90 height 16
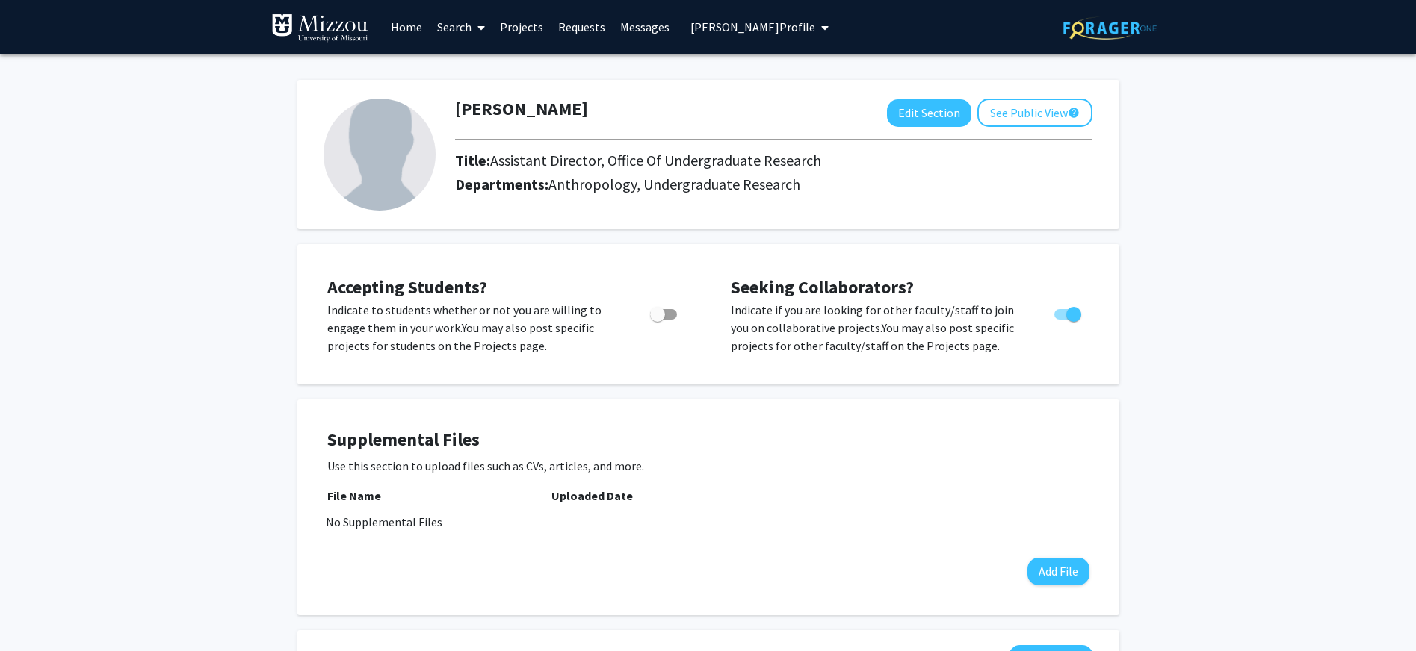
click at [734, 27] on span "[PERSON_NAME] Profile" at bounding box center [752, 26] width 125 height 15
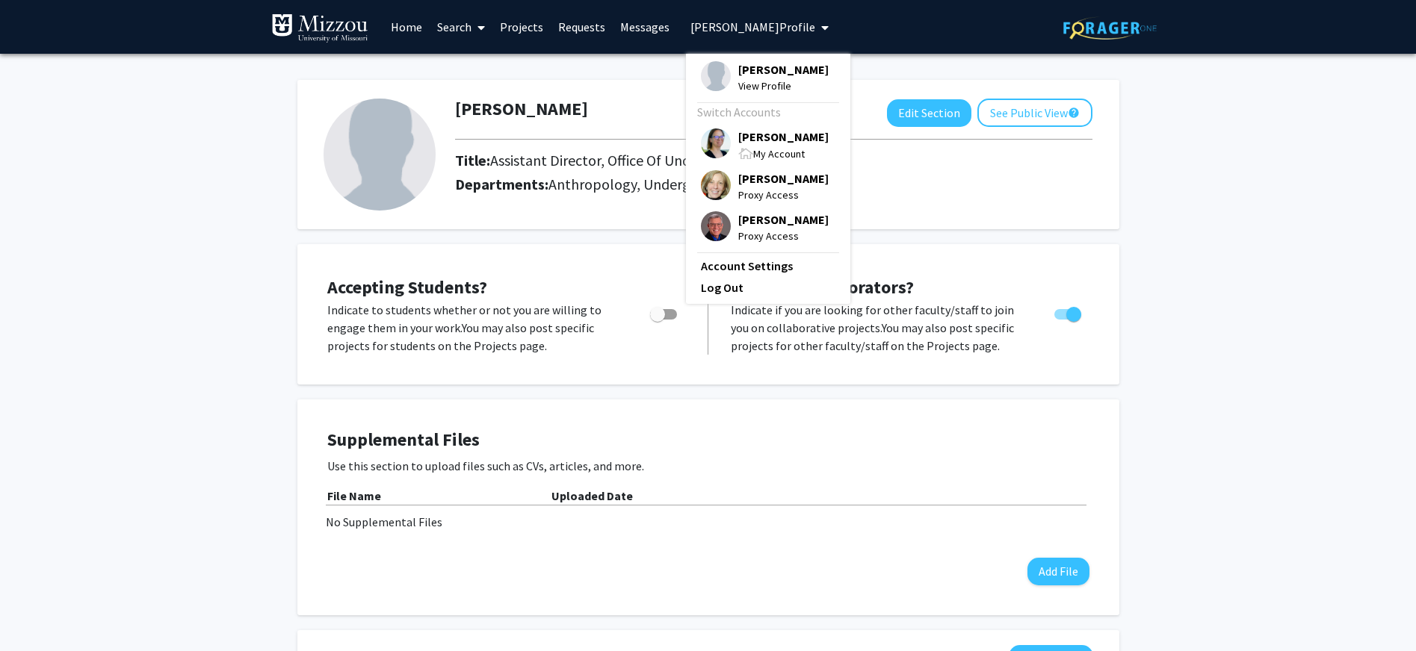
click at [734, 27] on span "[PERSON_NAME] Profile" at bounding box center [752, 26] width 125 height 15
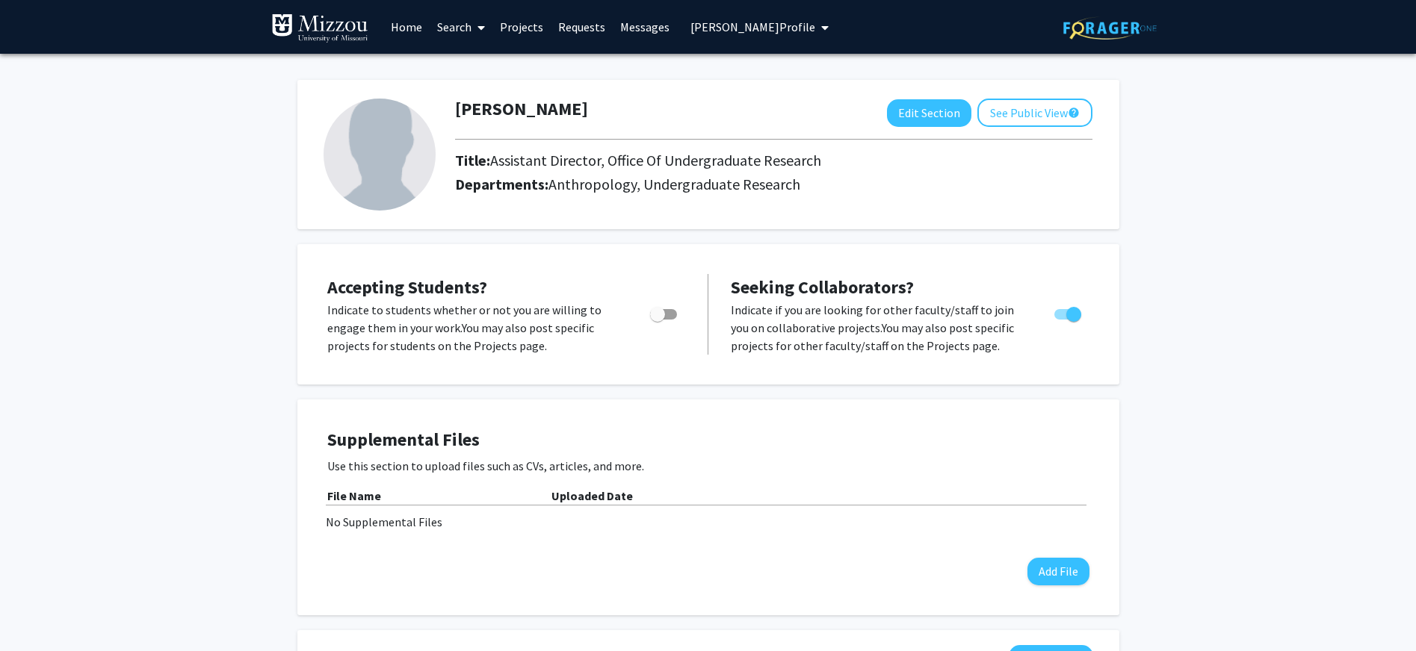
click at [734, 27] on span "[PERSON_NAME] Profile" at bounding box center [752, 26] width 125 height 15
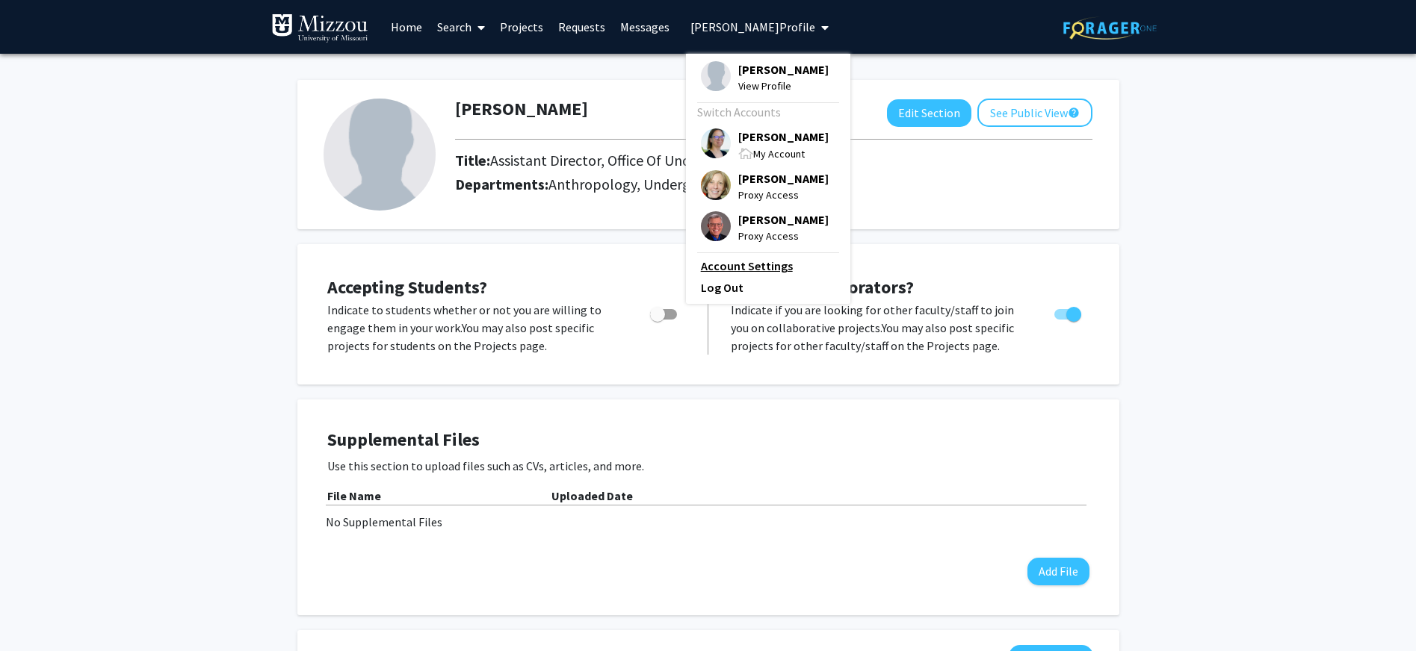
click at [716, 268] on link "Account Settings" at bounding box center [768, 266] width 134 height 18
